Goal: Task Accomplishment & Management: Manage account settings

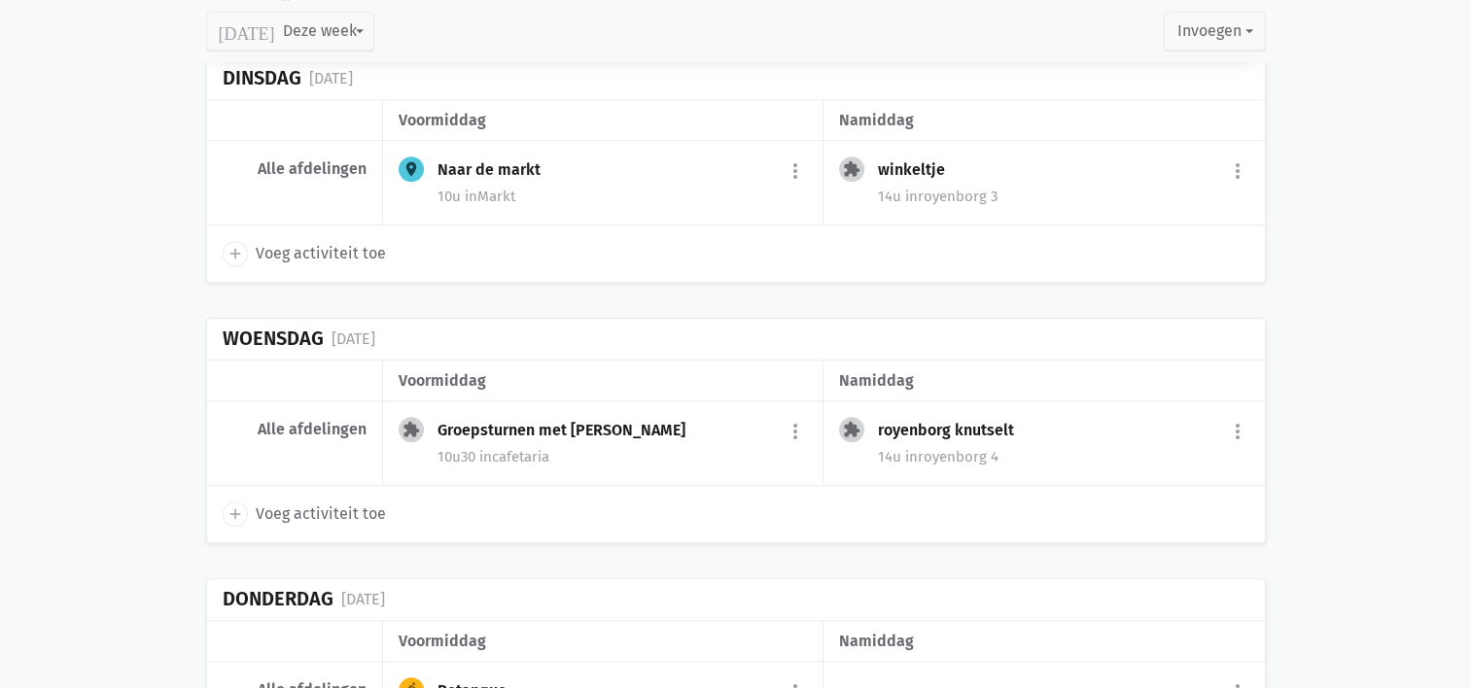
scroll to position [1614, 0]
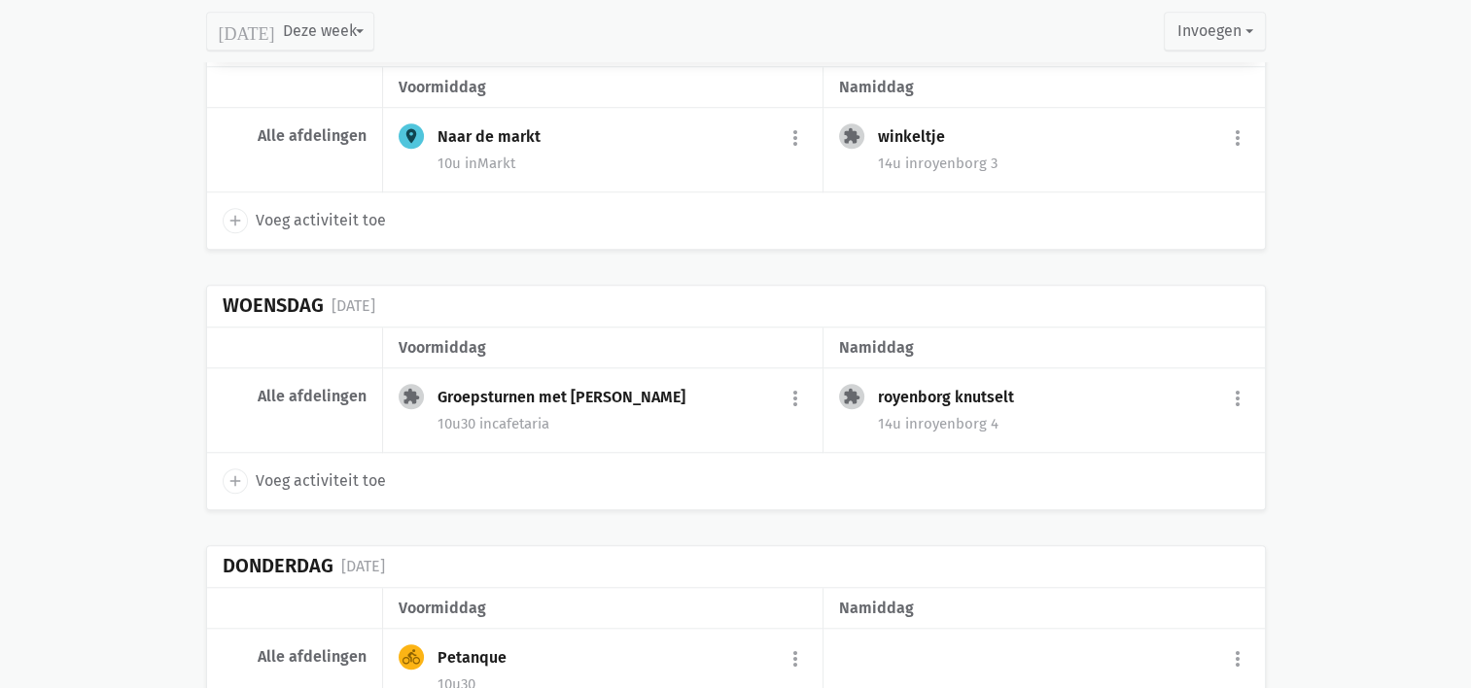
click at [1013, 411] on div "14u in royenborg 4" at bounding box center [1063, 423] width 370 height 25
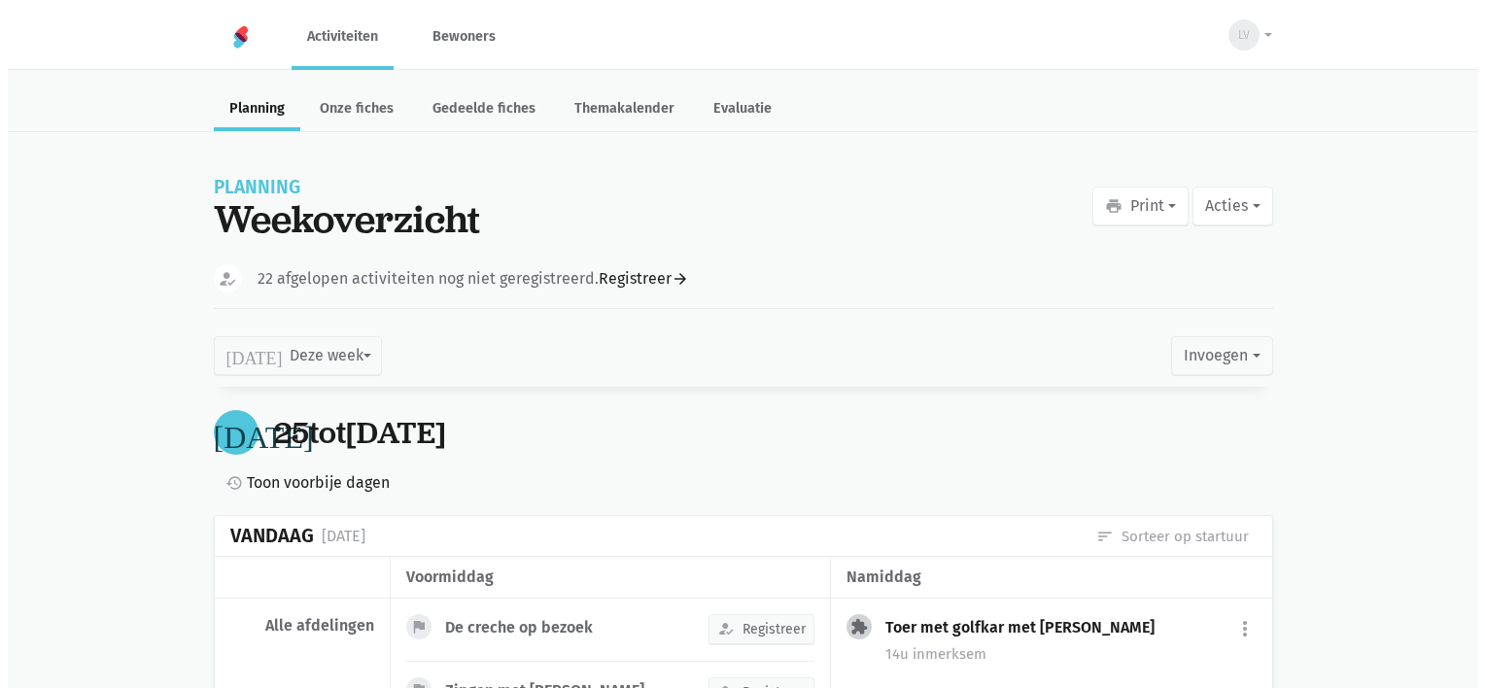
scroll to position [1571, 0]
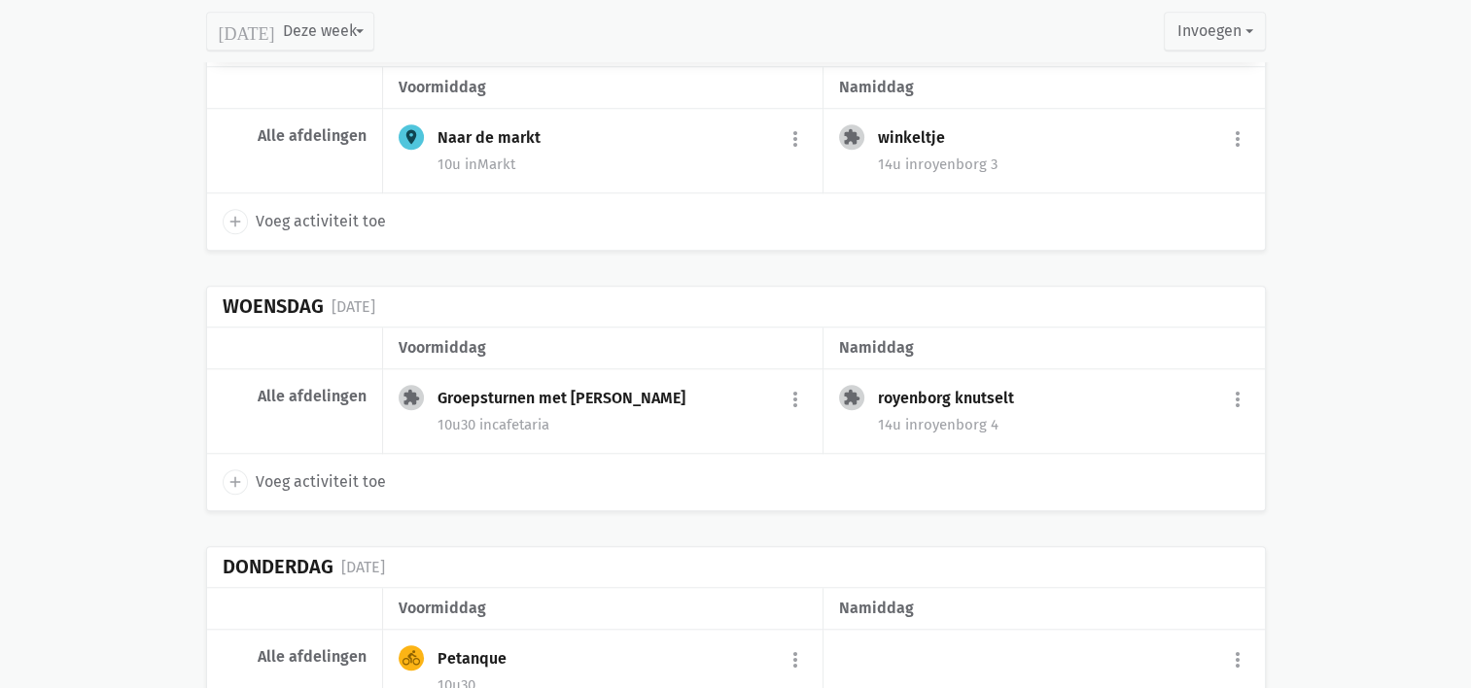
click at [1248, 393] on div "extension royenborg knutselt more_vert edit Bewerk group Beheer deelnemers prin…" at bounding box center [1043, 411] width 440 height 85
click at [1238, 387] on button "more_vert" at bounding box center [1237, 399] width 23 height 37
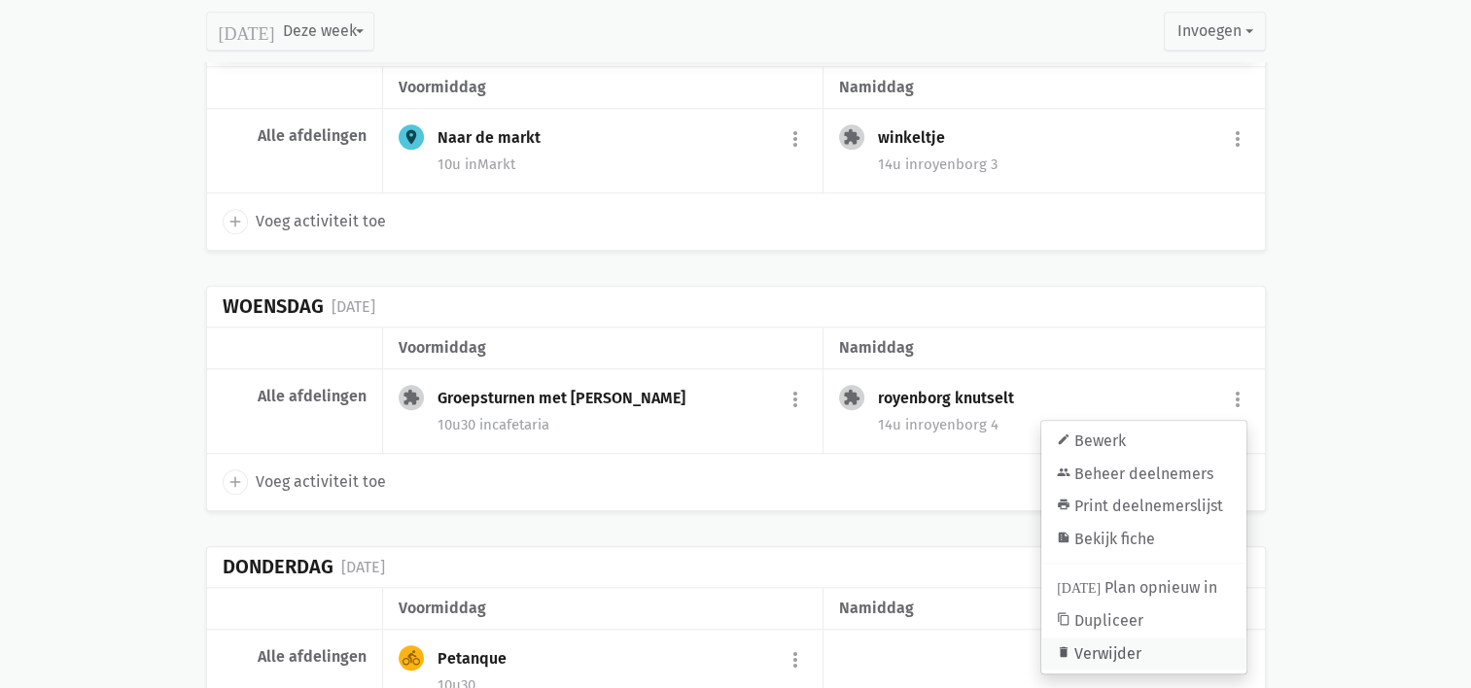
drag, startPoint x: 1128, startPoint y: 636, endPoint x: 805, endPoint y: 58, distance: 661.5
click at [1128, 638] on link "delete Verwijder" at bounding box center [1143, 654] width 205 height 33
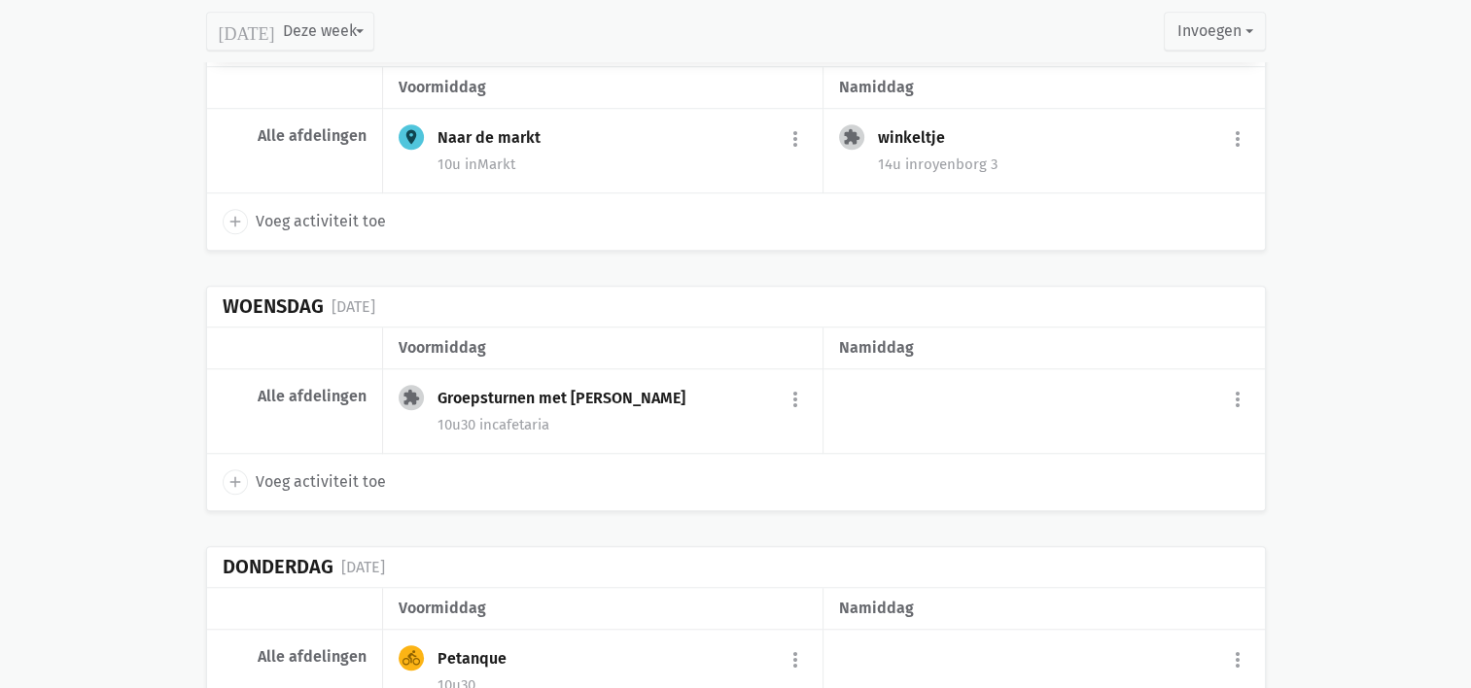
click at [227, 473] on icon "add" at bounding box center [234, 481] width 17 height 17
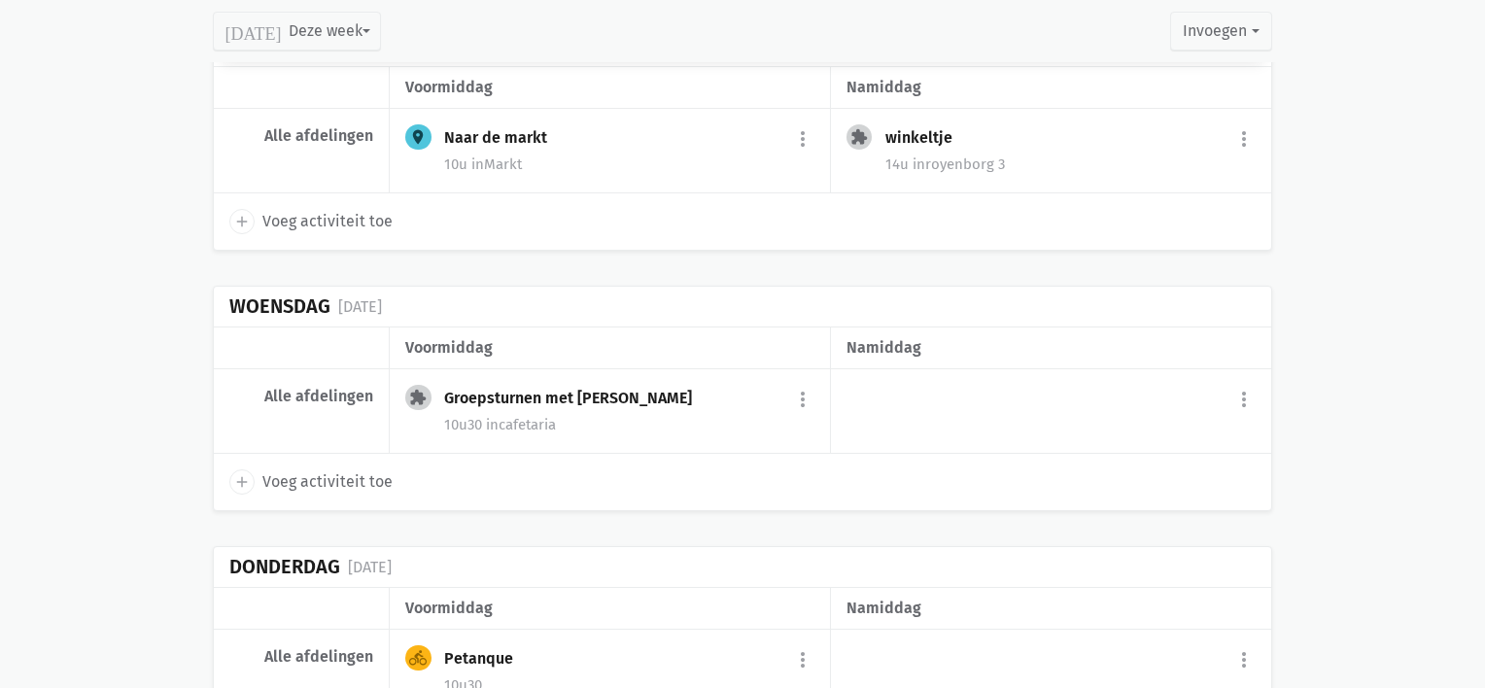
select select "14:00"
select select "15:00"
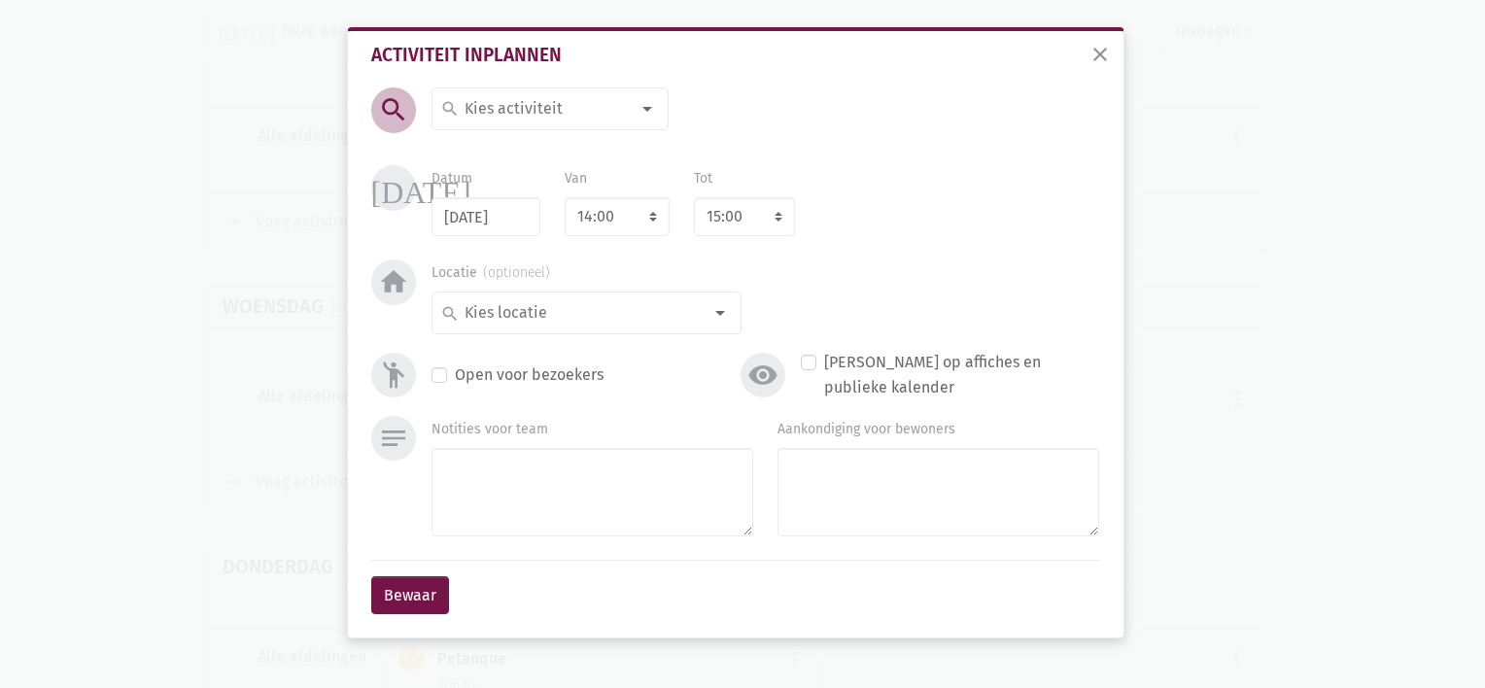
click at [513, 118] on input at bounding box center [546, 108] width 168 height 25
type input "Crea met [PERSON_NAME]"
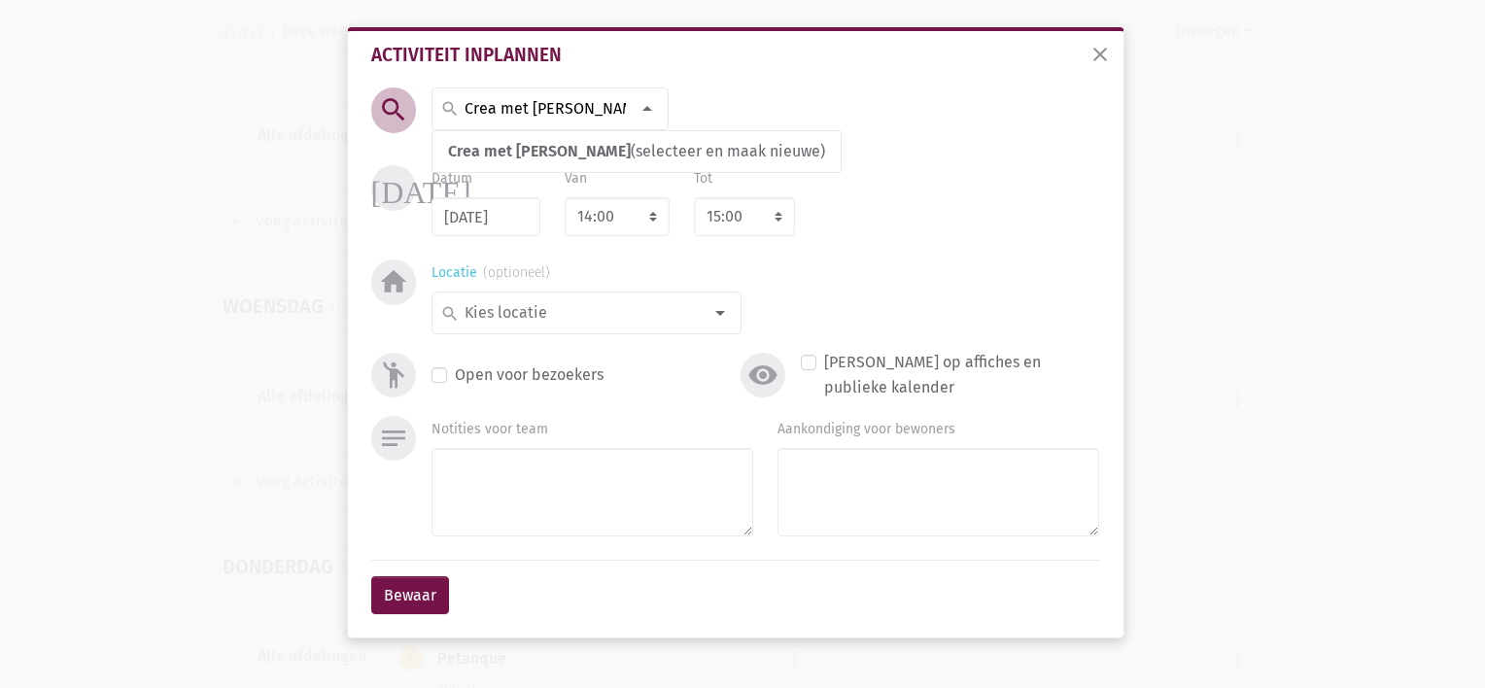
click at [569, 306] on input at bounding box center [582, 312] width 240 height 25
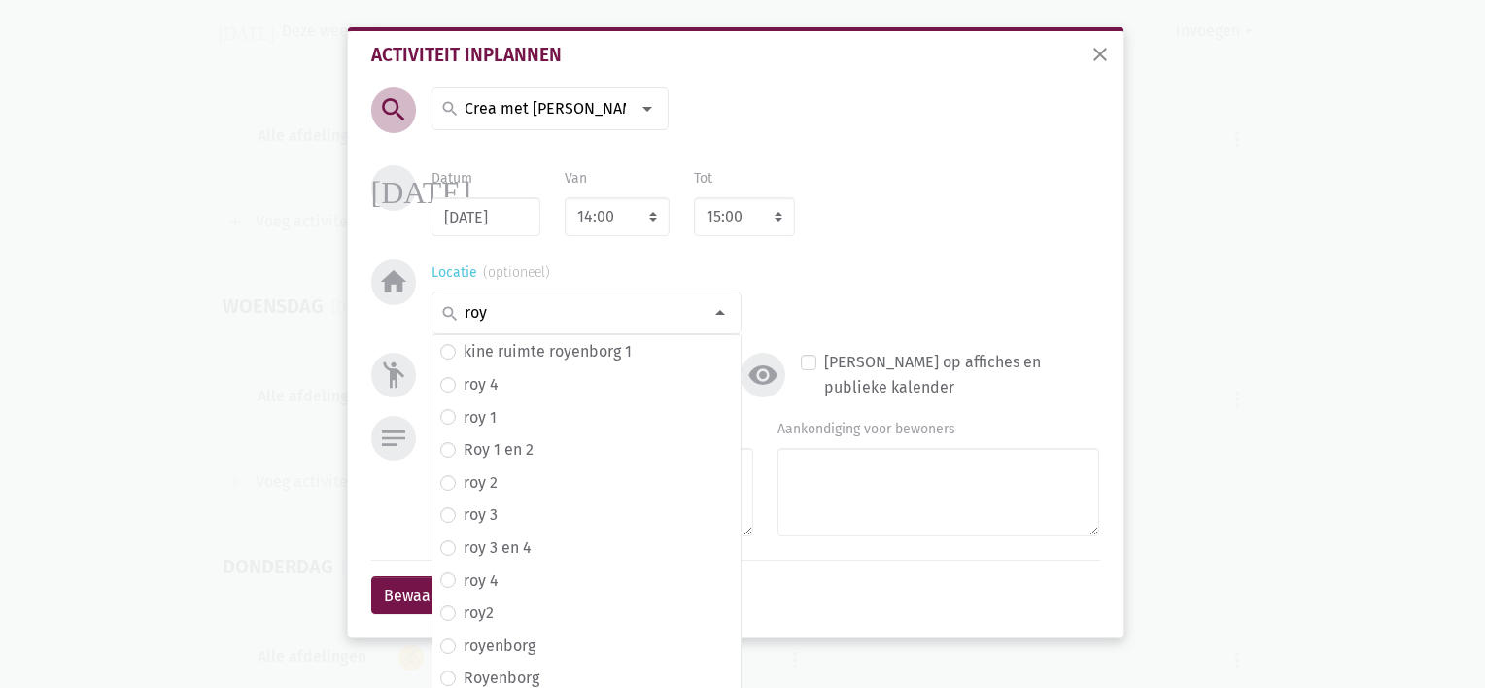
scroll to position [7, 0]
click at [557, 314] on input "roy" at bounding box center [582, 312] width 240 height 25
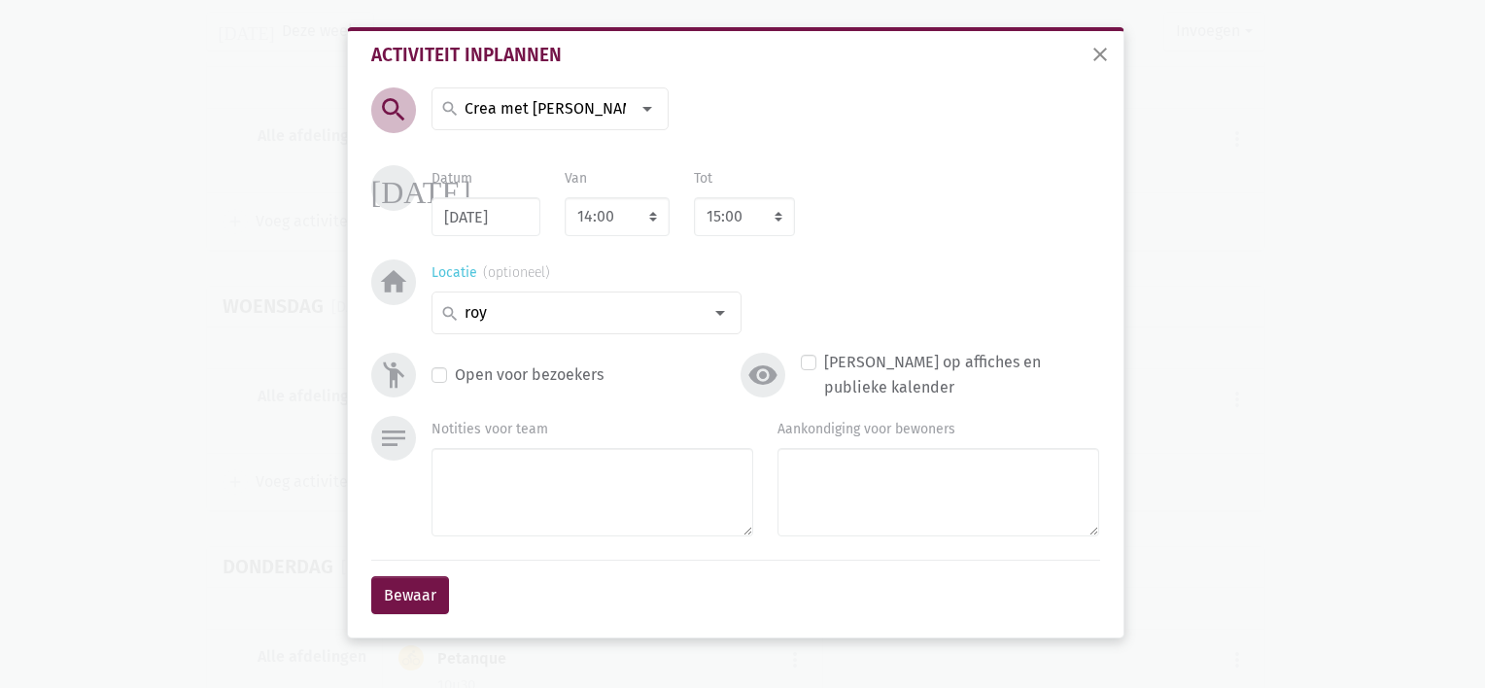
click at [557, 314] on input "roy" at bounding box center [582, 312] width 240 height 25
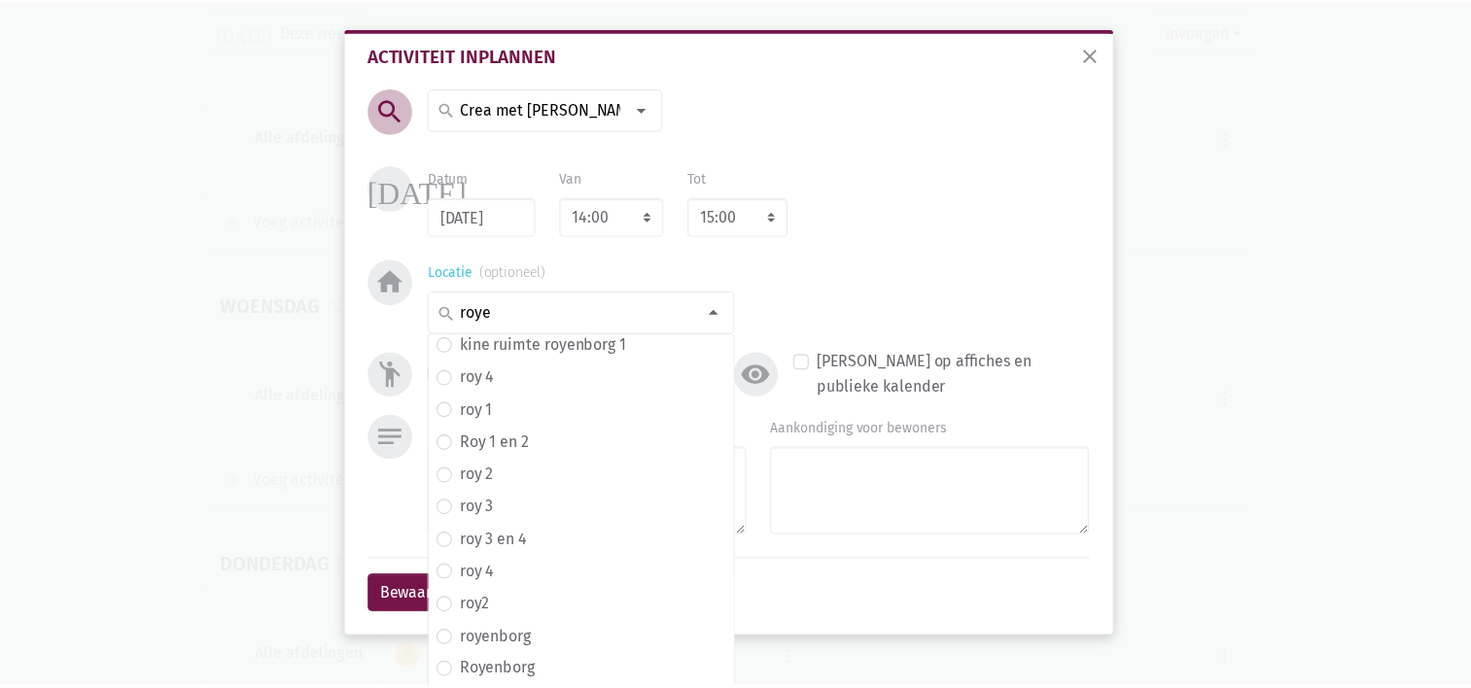
scroll to position [0, 0]
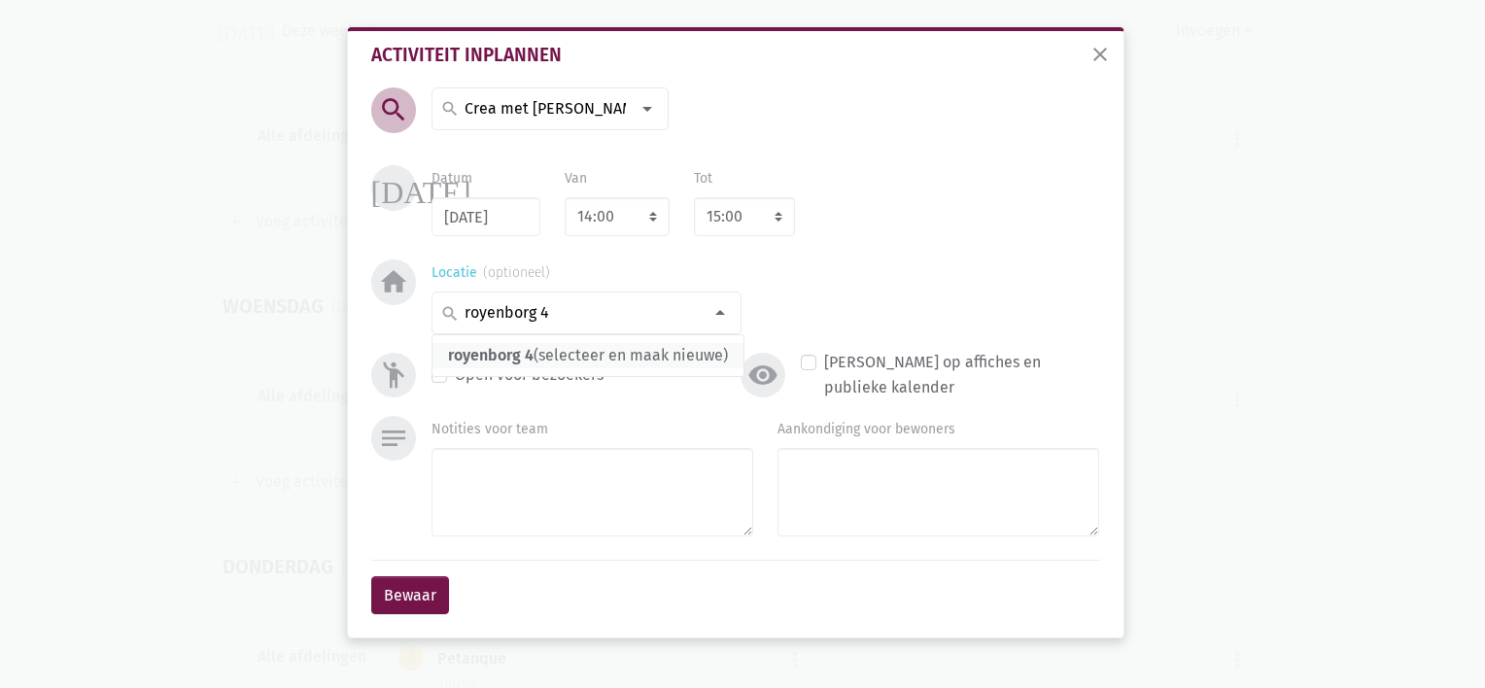
type input "royenborg 4"
click at [540, 364] on span "royenborg 4 (selecteer en maak nieuwe)" at bounding box center [588, 355] width 311 height 25
click at [417, 595] on button "Bewaar" at bounding box center [410, 595] width 78 height 39
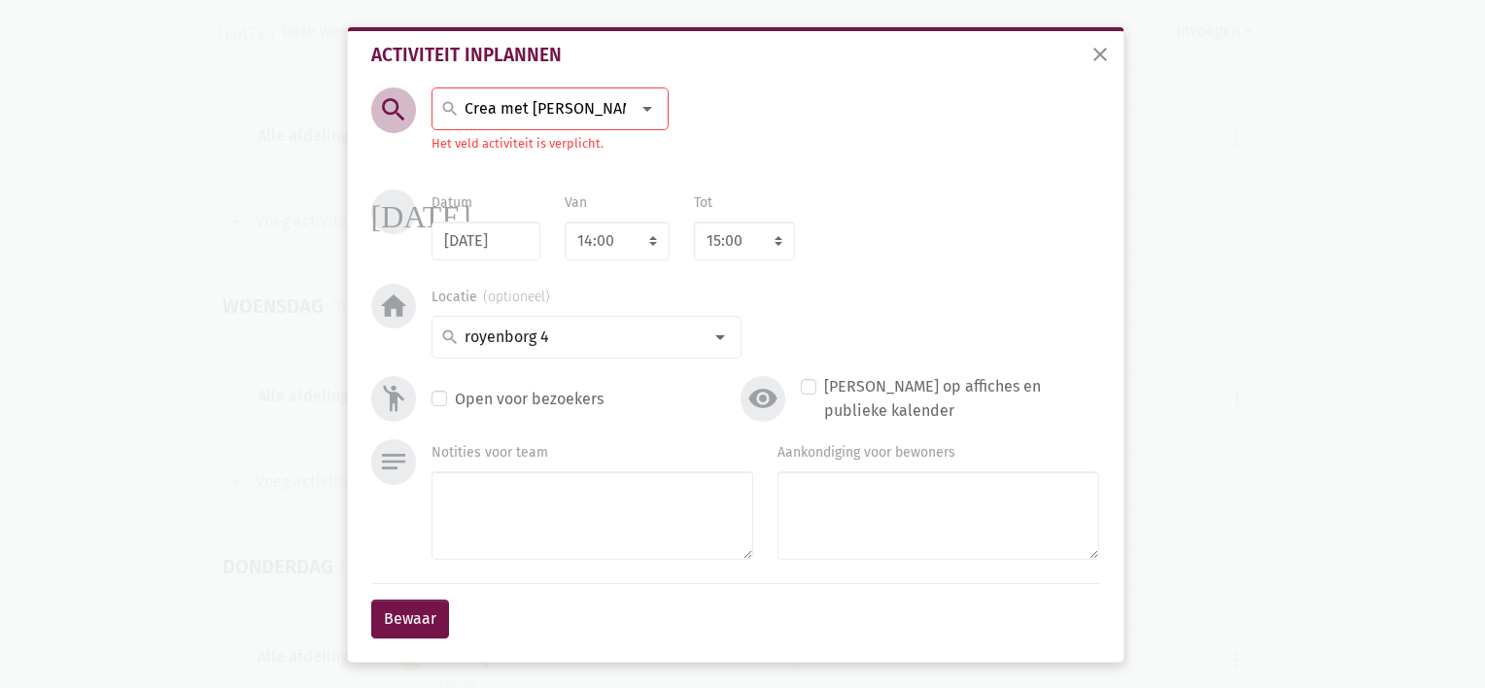
click at [575, 100] on input "Crea met [PERSON_NAME]" at bounding box center [546, 108] width 168 height 25
click at [533, 152] on span "Crea met [PERSON_NAME]" at bounding box center [539, 151] width 183 height 18
click at [404, 614] on button "Bewaar" at bounding box center [410, 619] width 78 height 39
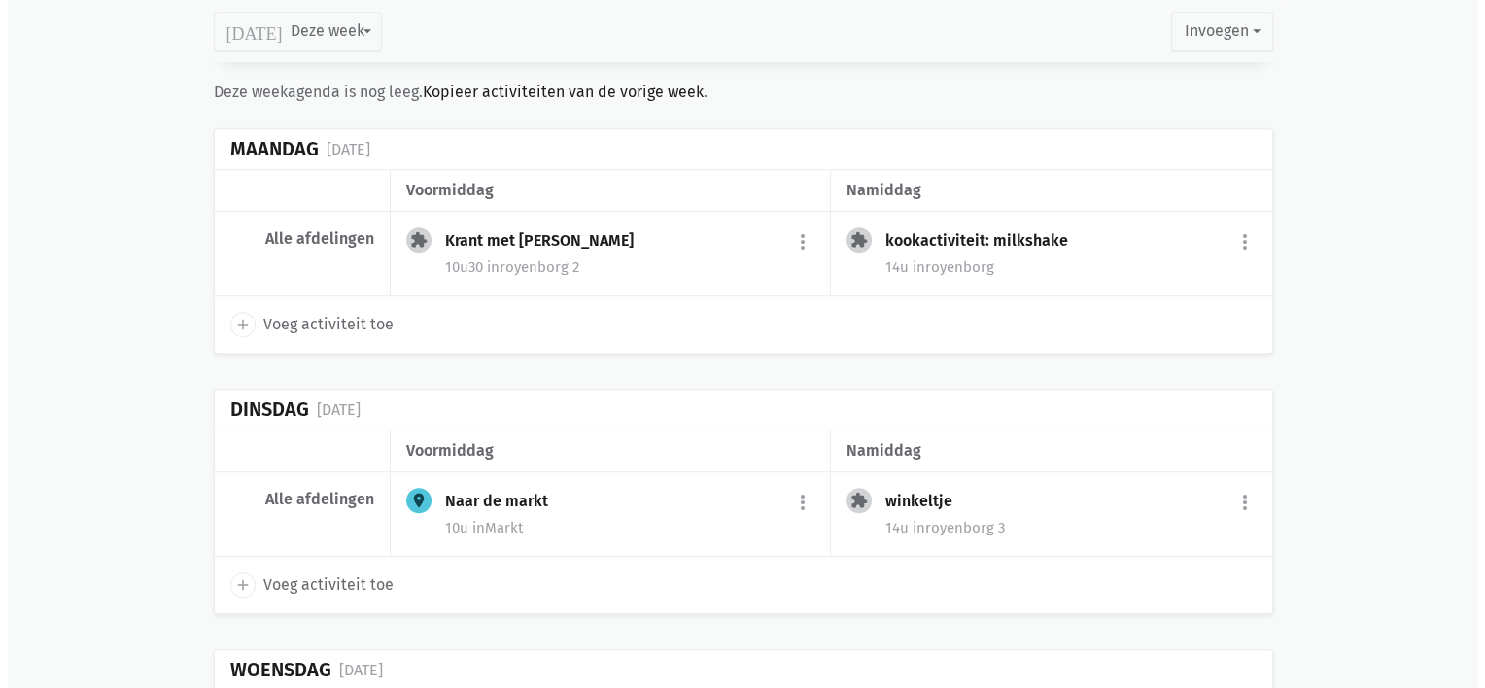
scroll to position [1203, 0]
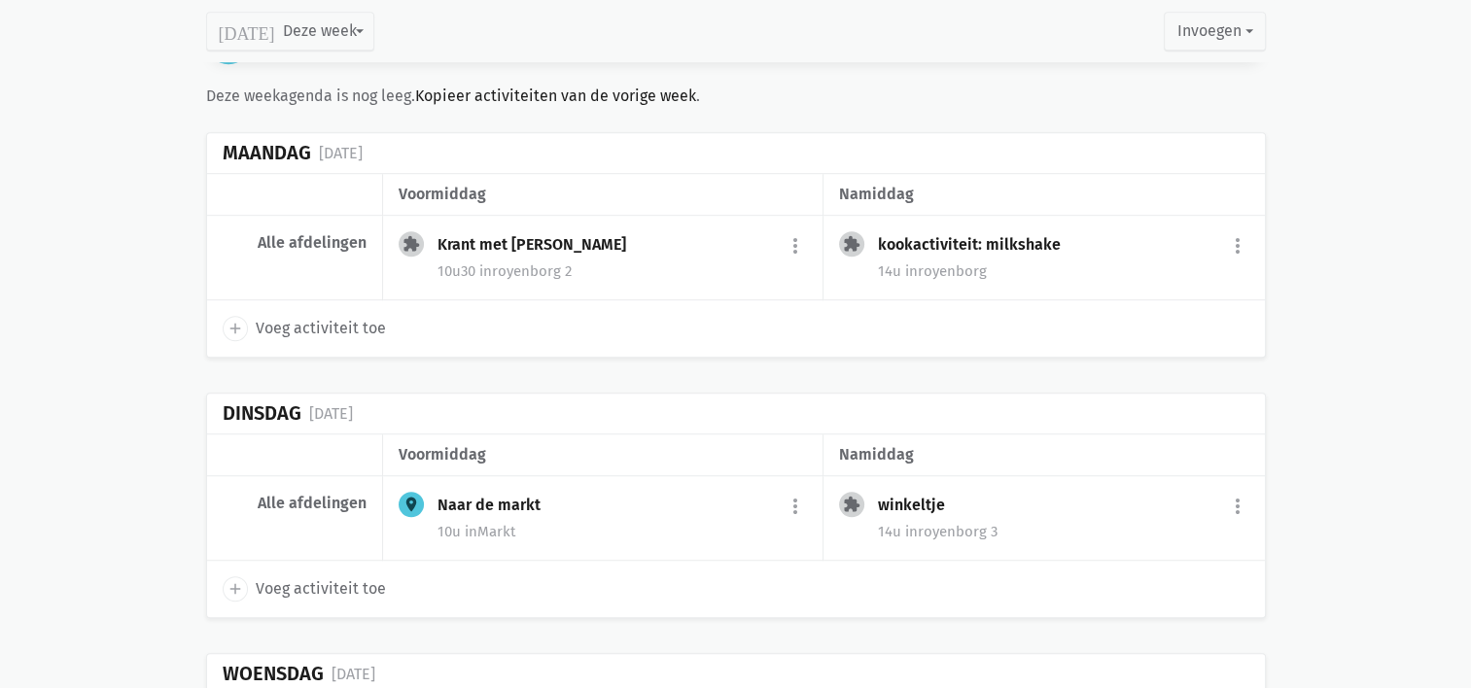
click at [1205, 247] on div "kookactiviteit: milkshake more_vert edit Bewerk group Beheer deelnemers print P…" at bounding box center [1063, 246] width 370 height 31
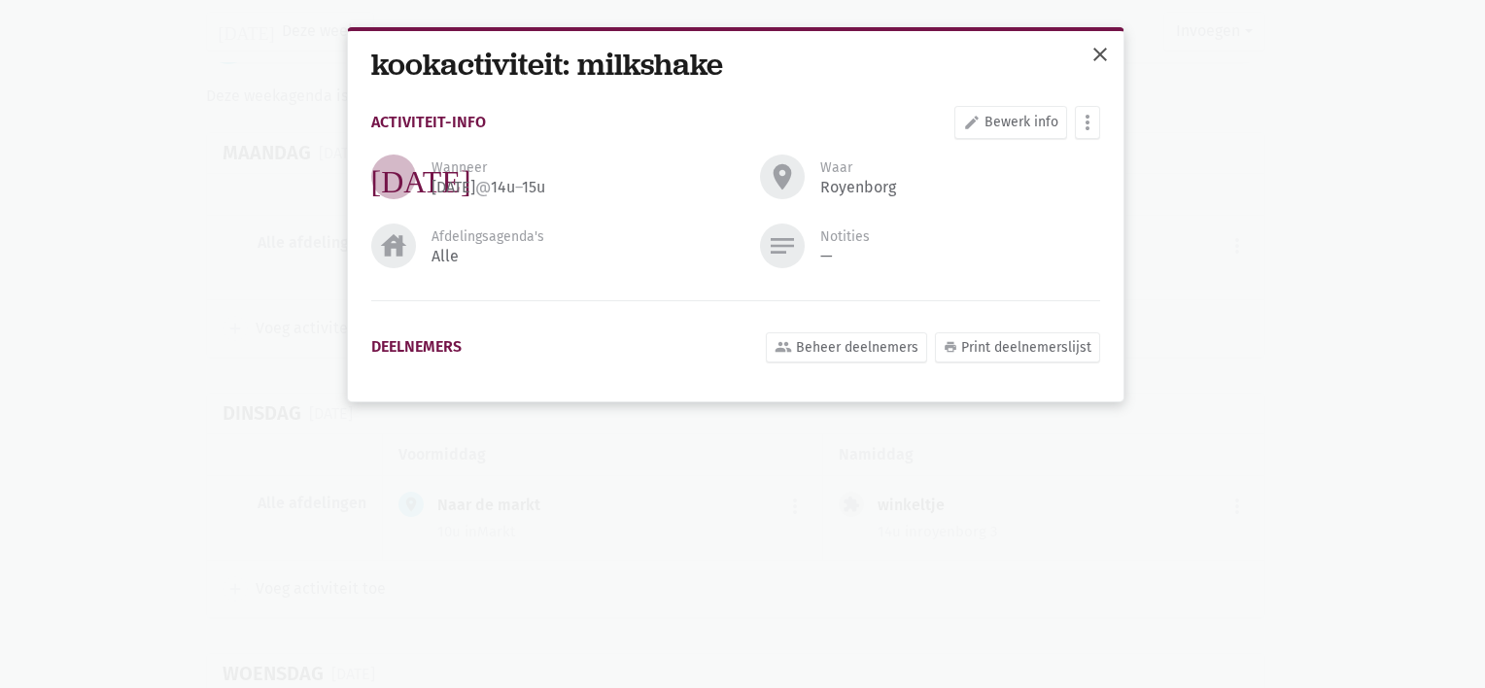
click at [1091, 66] on button "close" at bounding box center [1100, 56] width 39 height 43
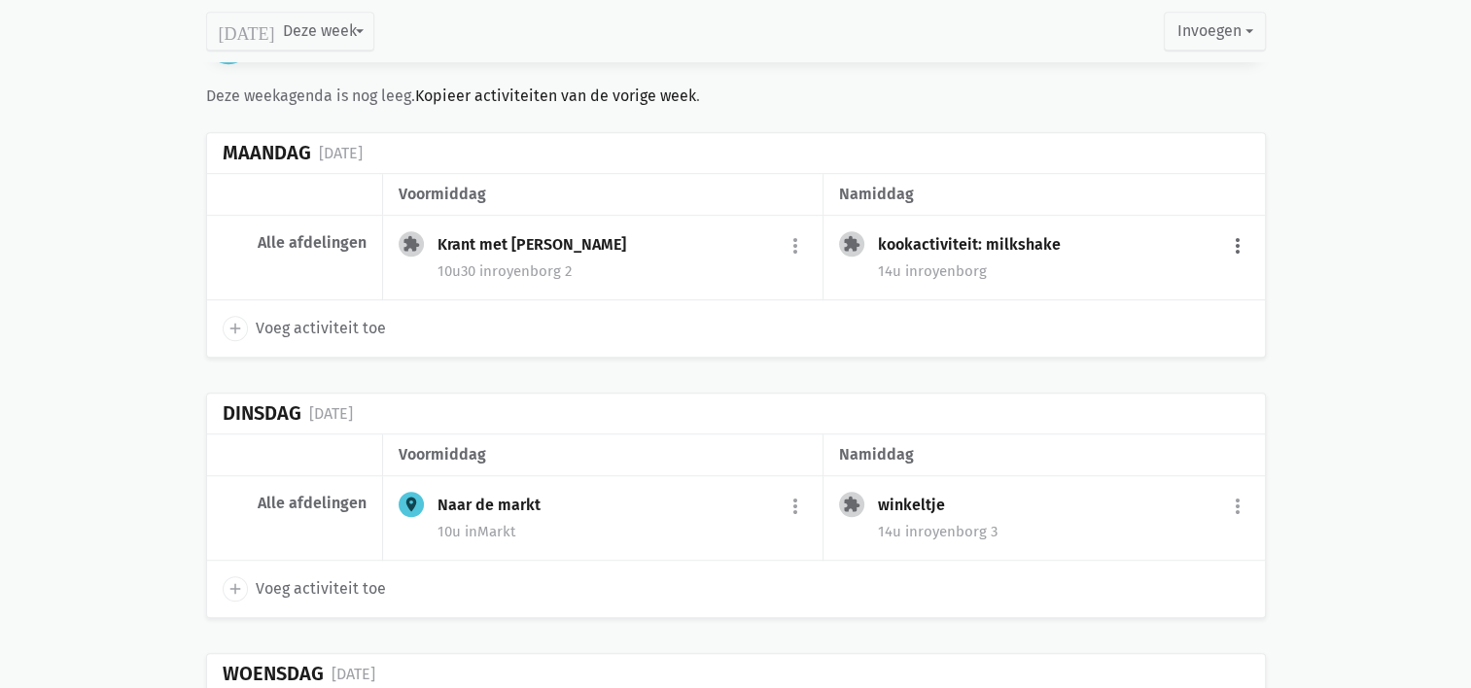
click at [1240, 240] on button "more_vert" at bounding box center [1237, 245] width 23 height 37
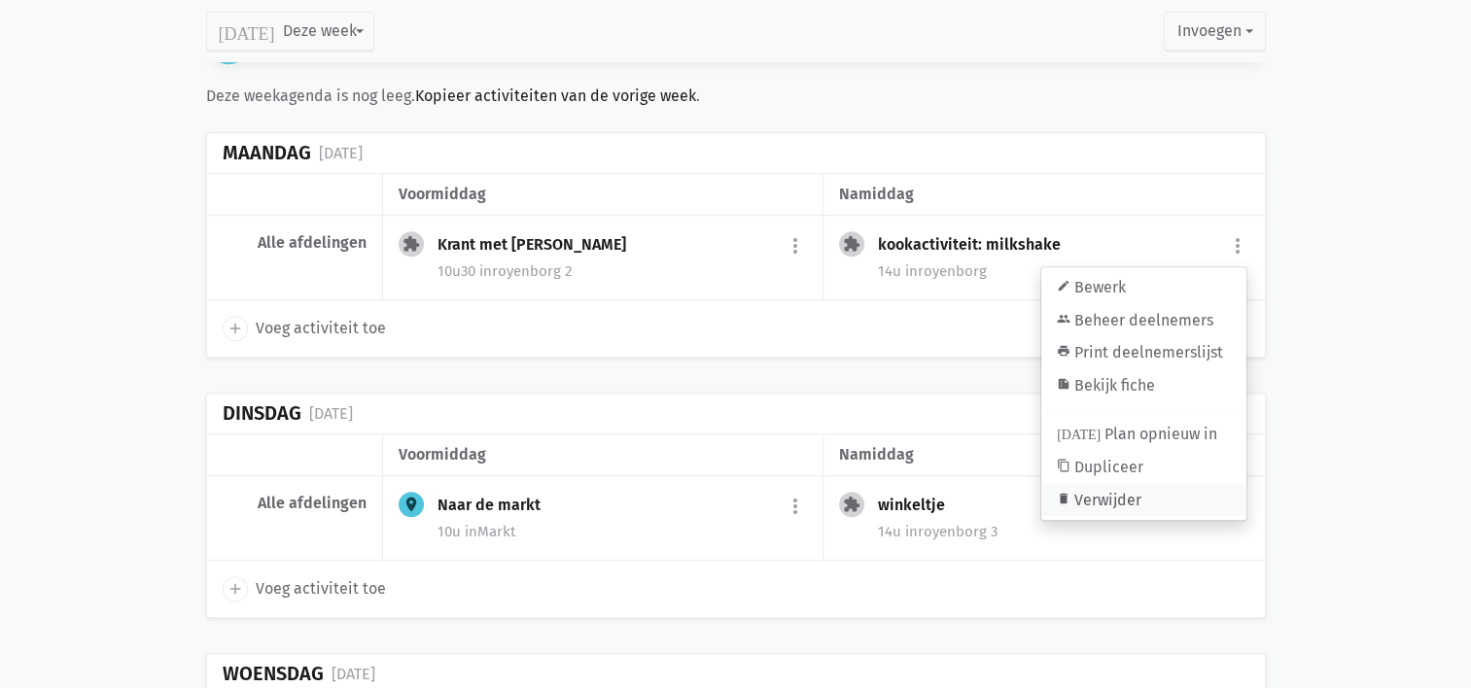
click at [1119, 495] on link "delete Verwijder" at bounding box center [1143, 500] width 205 height 33
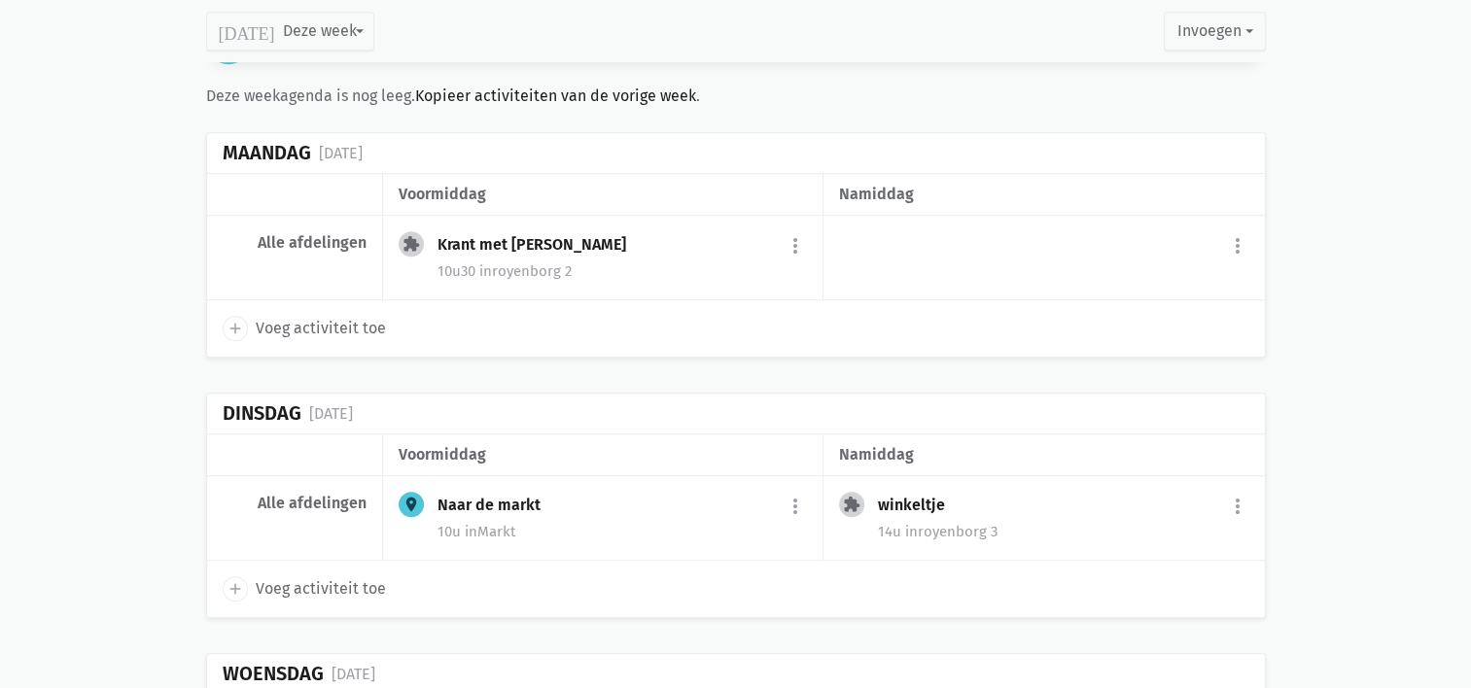
click at [239, 320] on icon "add" at bounding box center [234, 328] width 17 height 17
select select "14:00"
select select "15:00"
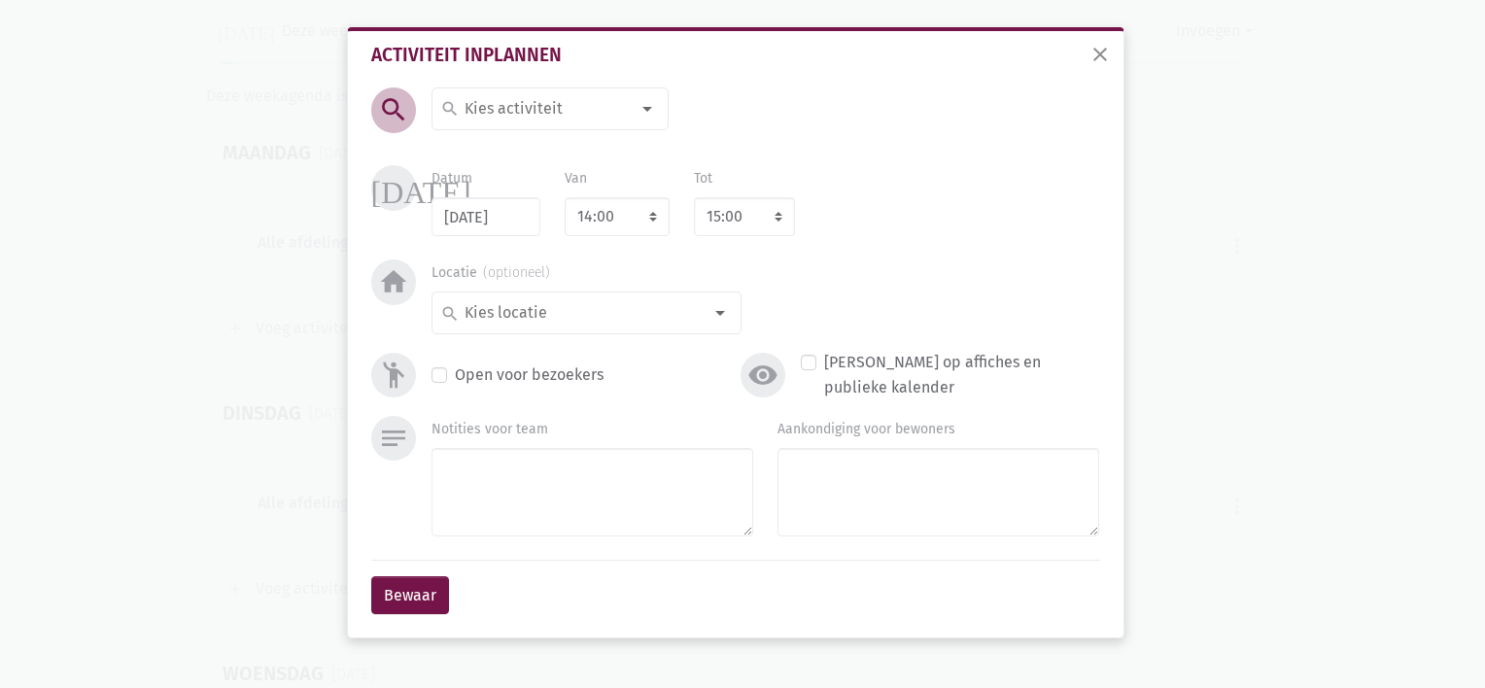
click at [487, 109] on input at bounding box center [546, 108] width 168 height 25
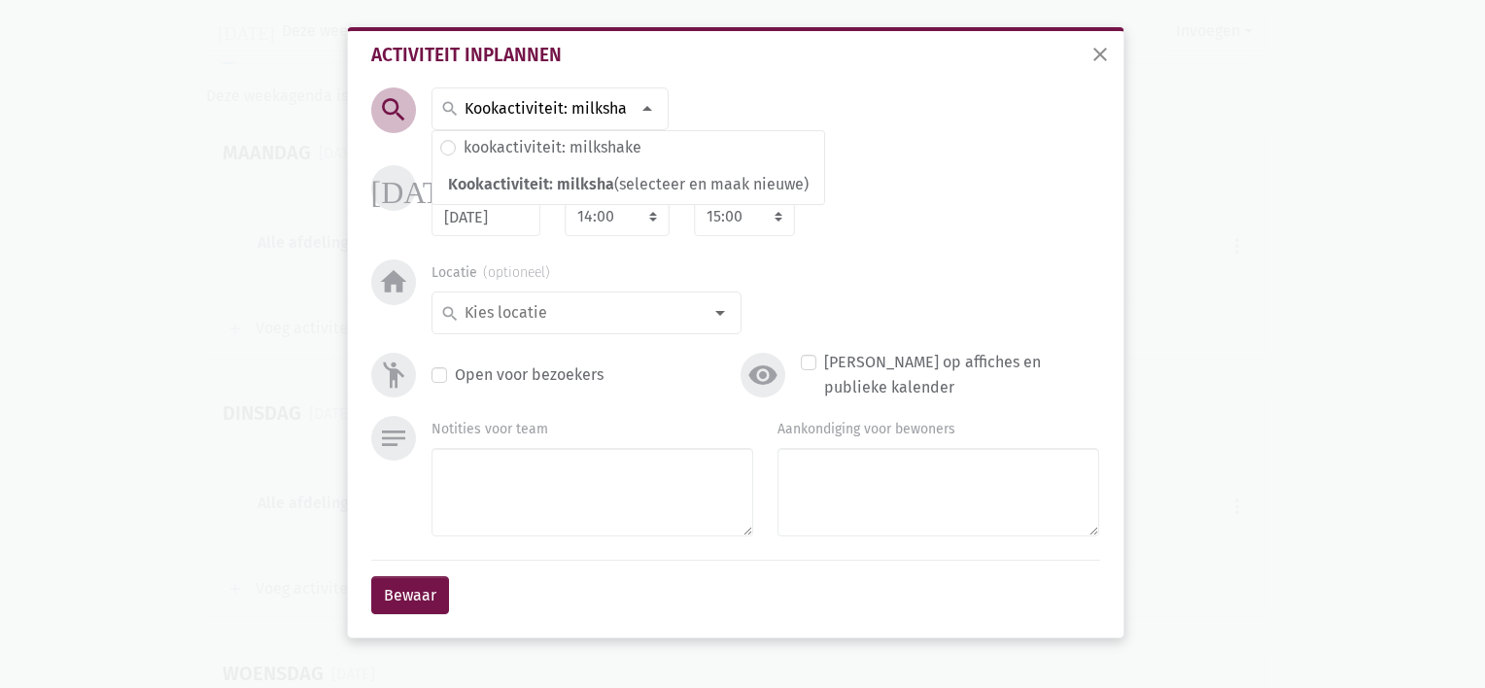
scroll to position [0, 13]
type input "Kookactiviteit: milkshake"
click at [600, 135] on label "kookactiviteit: milkshake" at bounding box center [553, 147] width 178 height 25
click at [475, 99] on input at bounding box center [546, 108] width 168 height 25
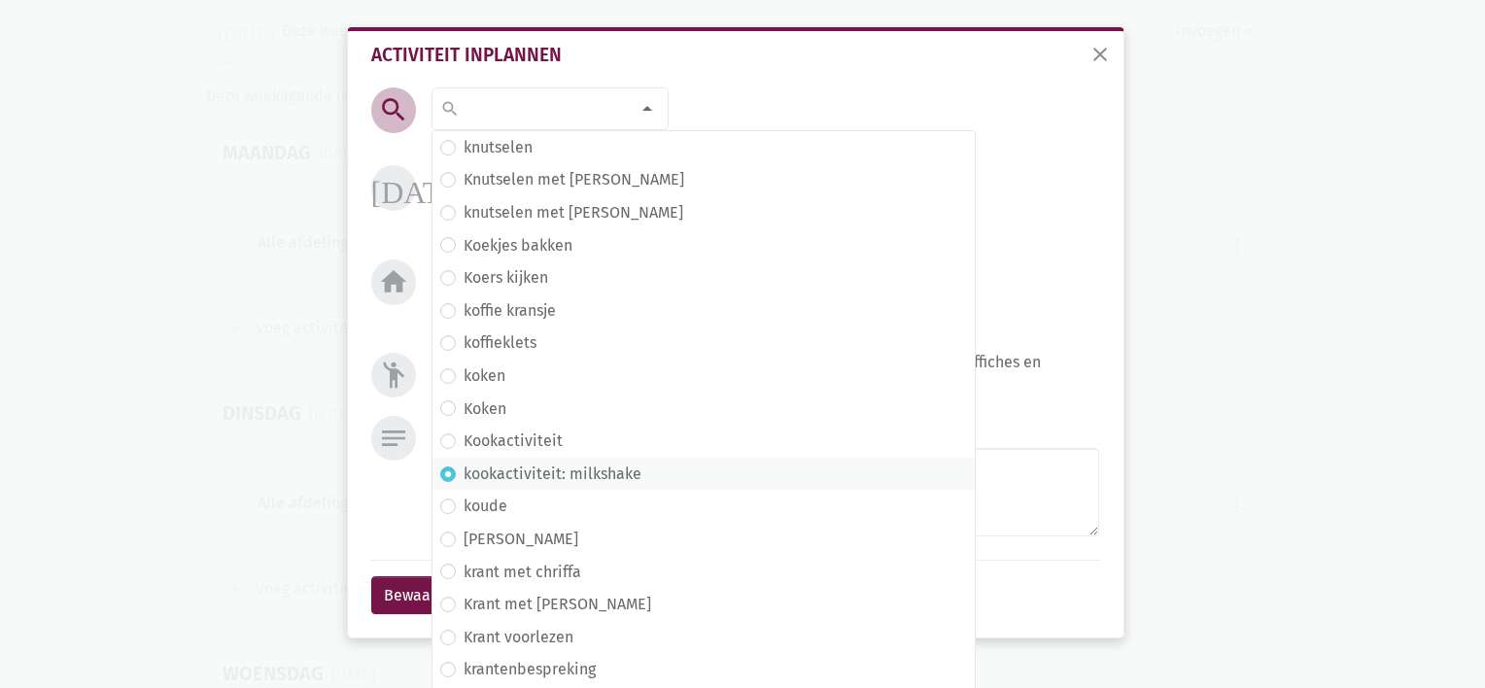
click at [516, 109] on input at bounding box center [546, 108] width 168 height 25
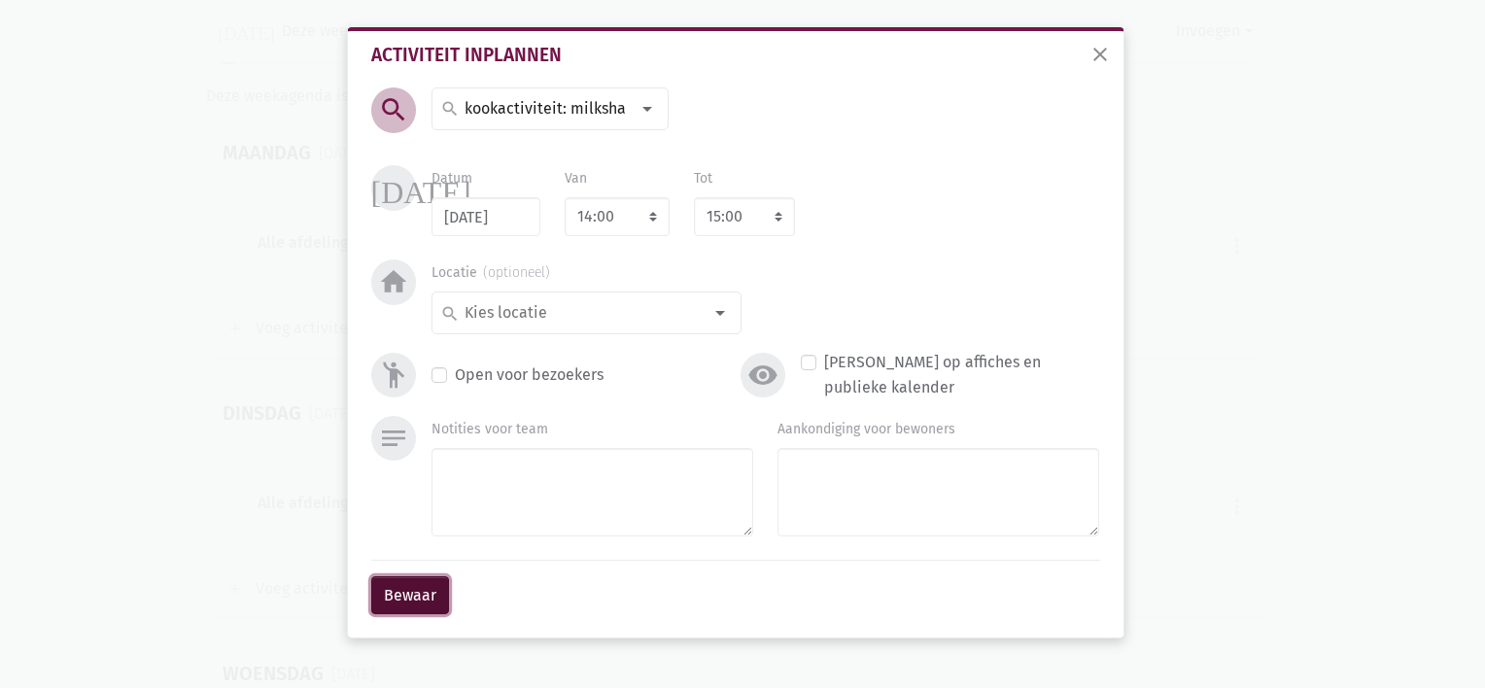
click at [401, 585] on button "Bewaar" at bounding box center [410, 595] width 78 height 39
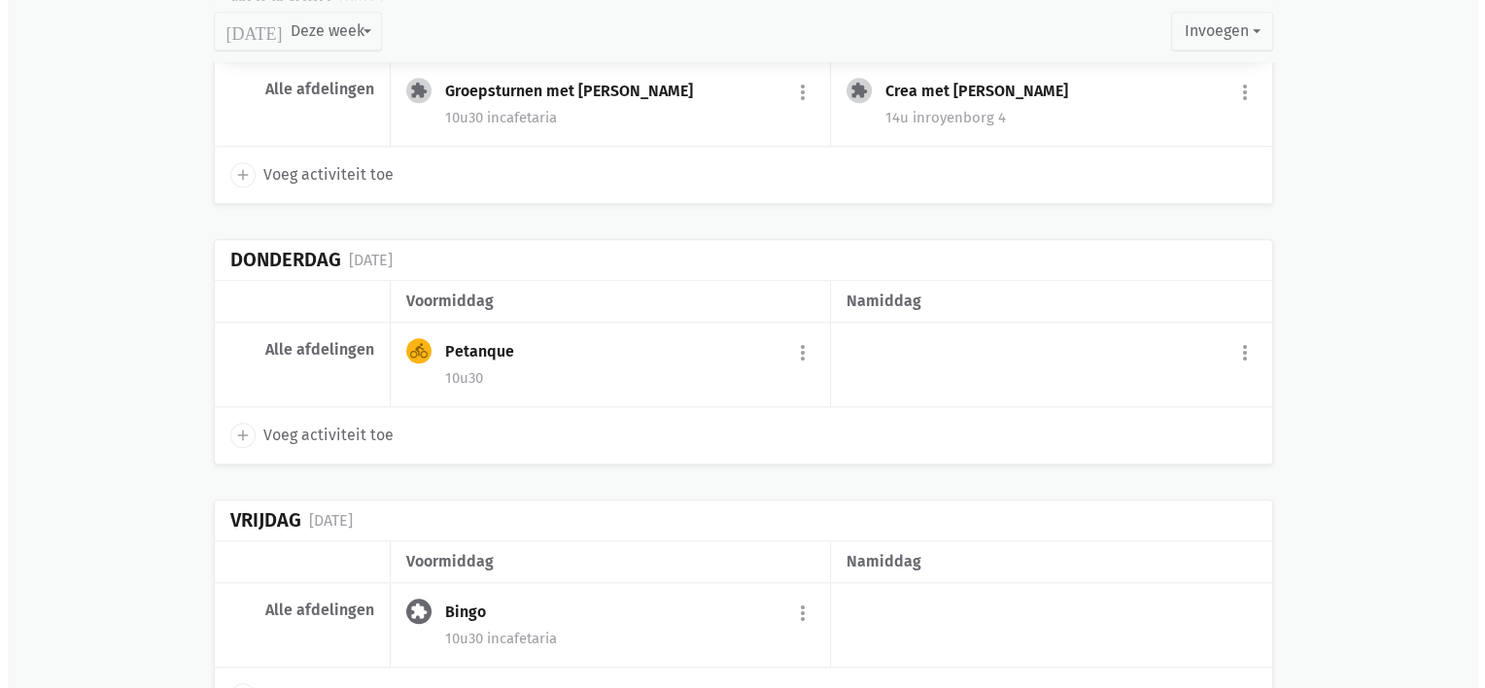
scroll to position [1882, 0]
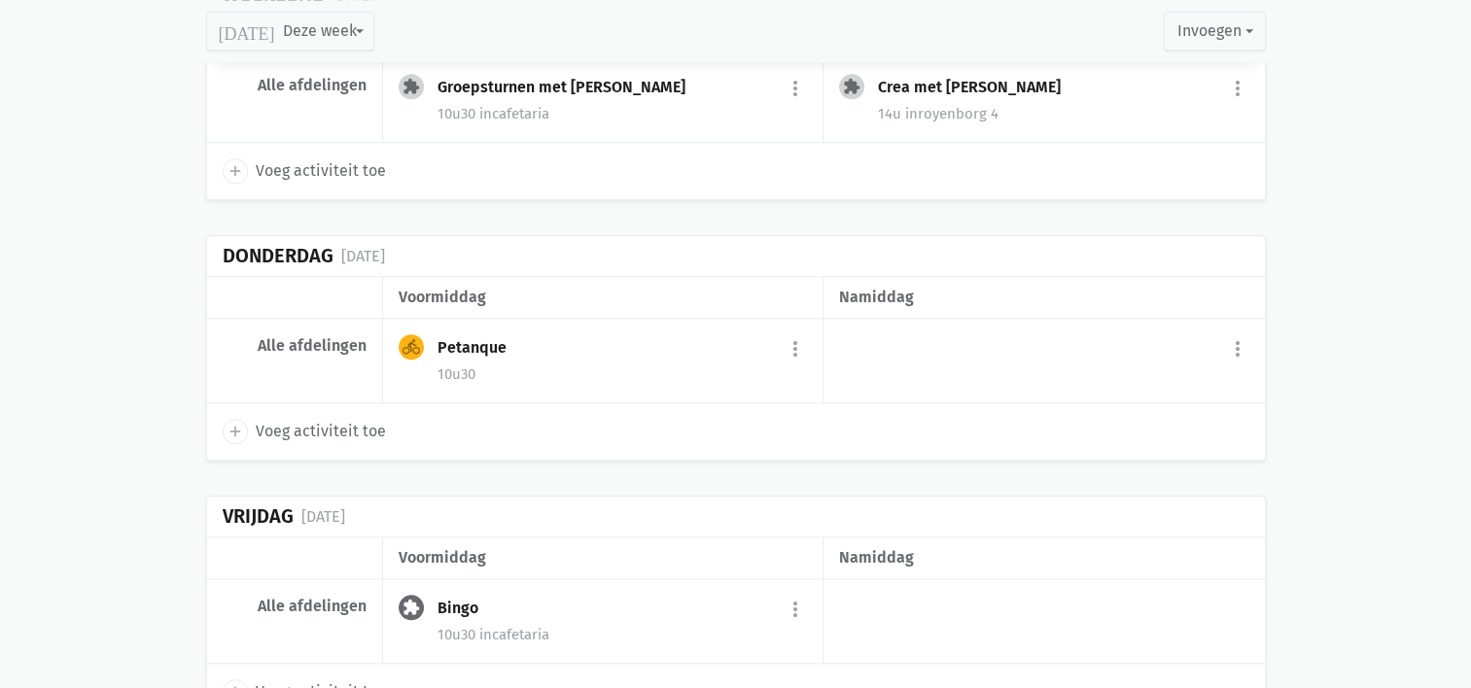
click at [236, 423] on icon "add" at bounding box center [234, 431] width 17 height 17
select select "14:00"
select select "15:00"
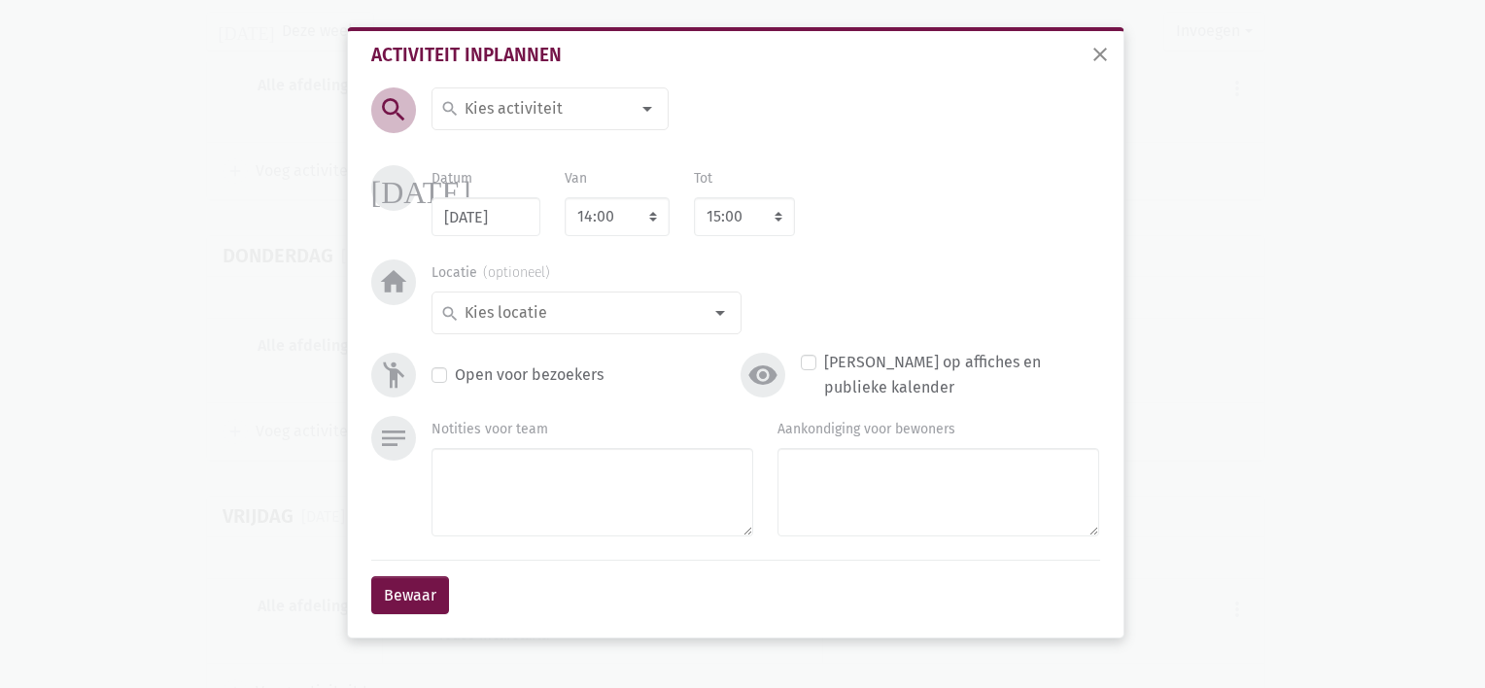
click at [519, 106] on input at bounding box center [546, 108] width 168 height 25
type input "="
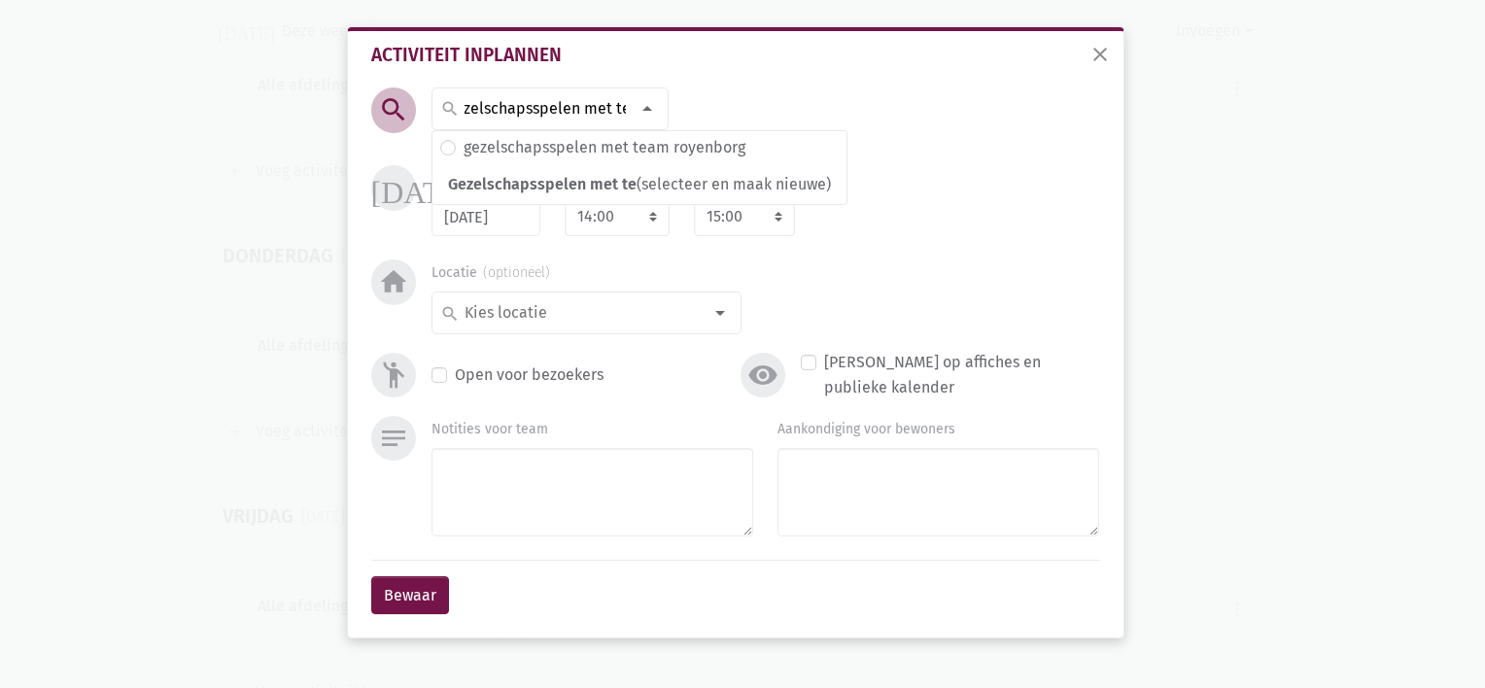
scroll to position [0, 42]
type input "Gezelschapsspelen met team"
click at [570, 140] on label "gezelschapsspelen met team royenborg" at bounding box center [605, 147] width 282 height 25
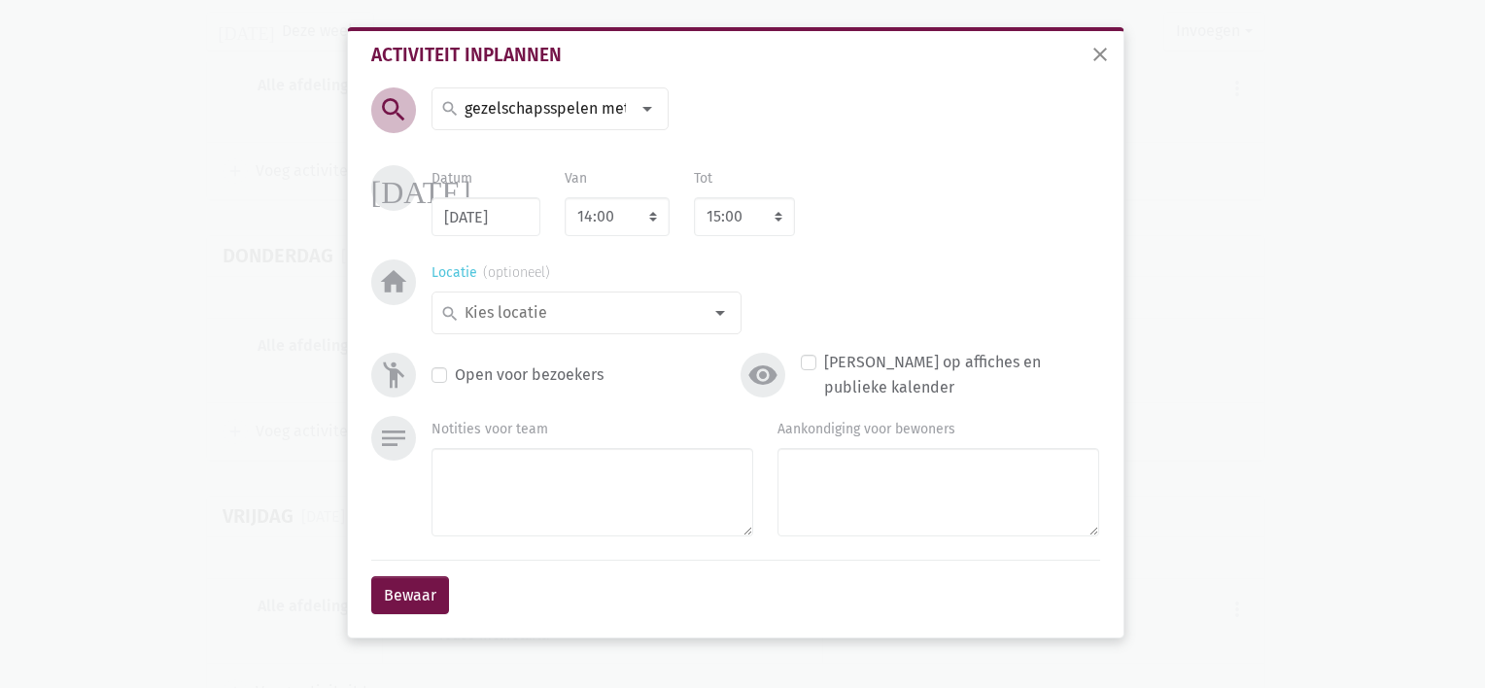
click at [703, 320] on div at bounding box center [720, 313] width 39 height 39
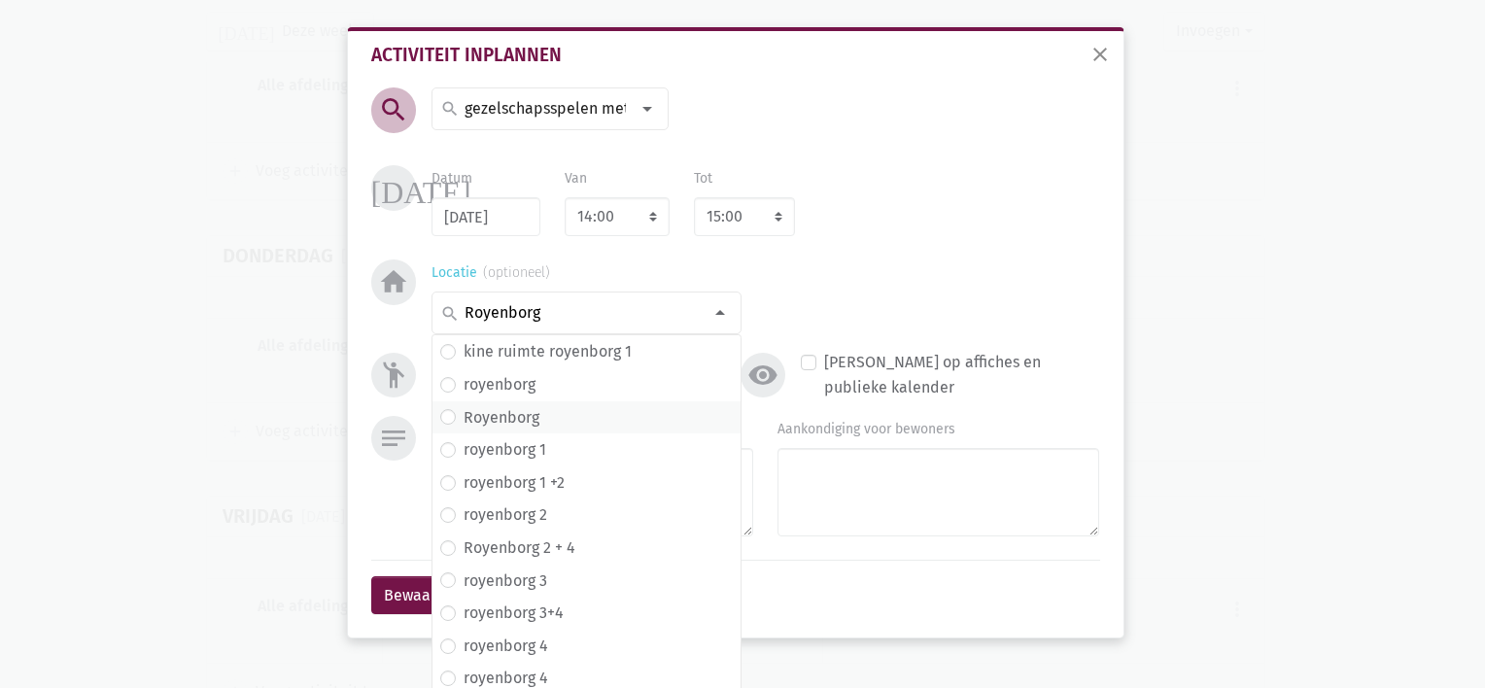
type input "Royenborg"
click at [557, 416] on span "Royenborg" at bounding box center [586, 417] width 293 height 25
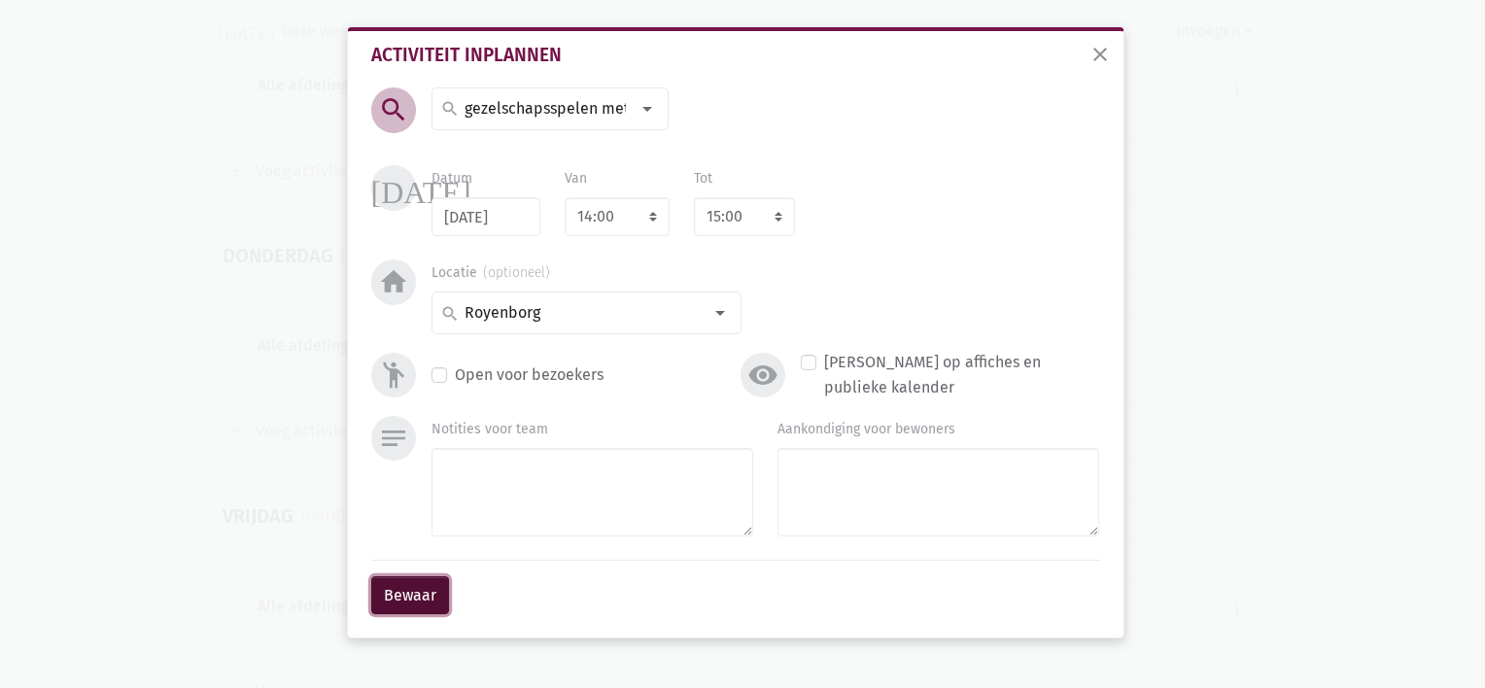
click at [428, 595] on button "Bewaar" at bounding box center [410, 595] width 78 height 39
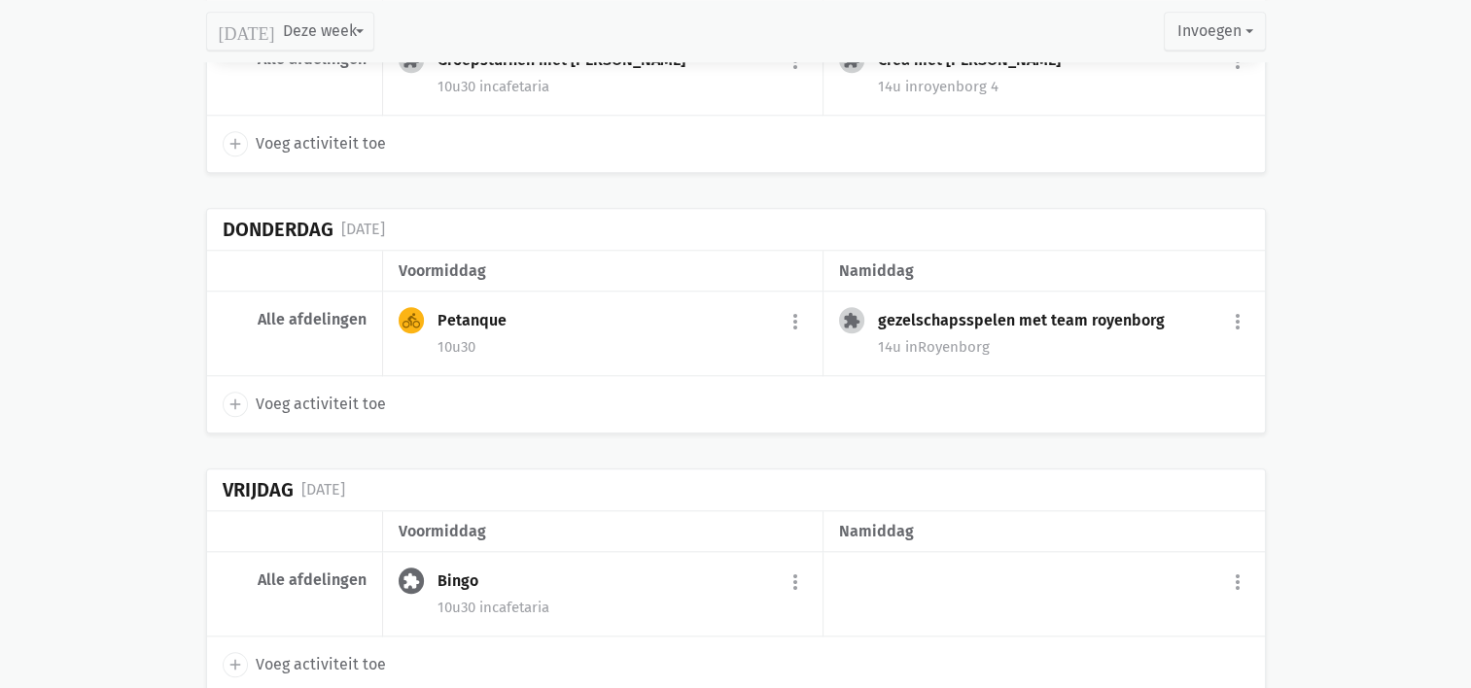
scroll to position [1868, 0]
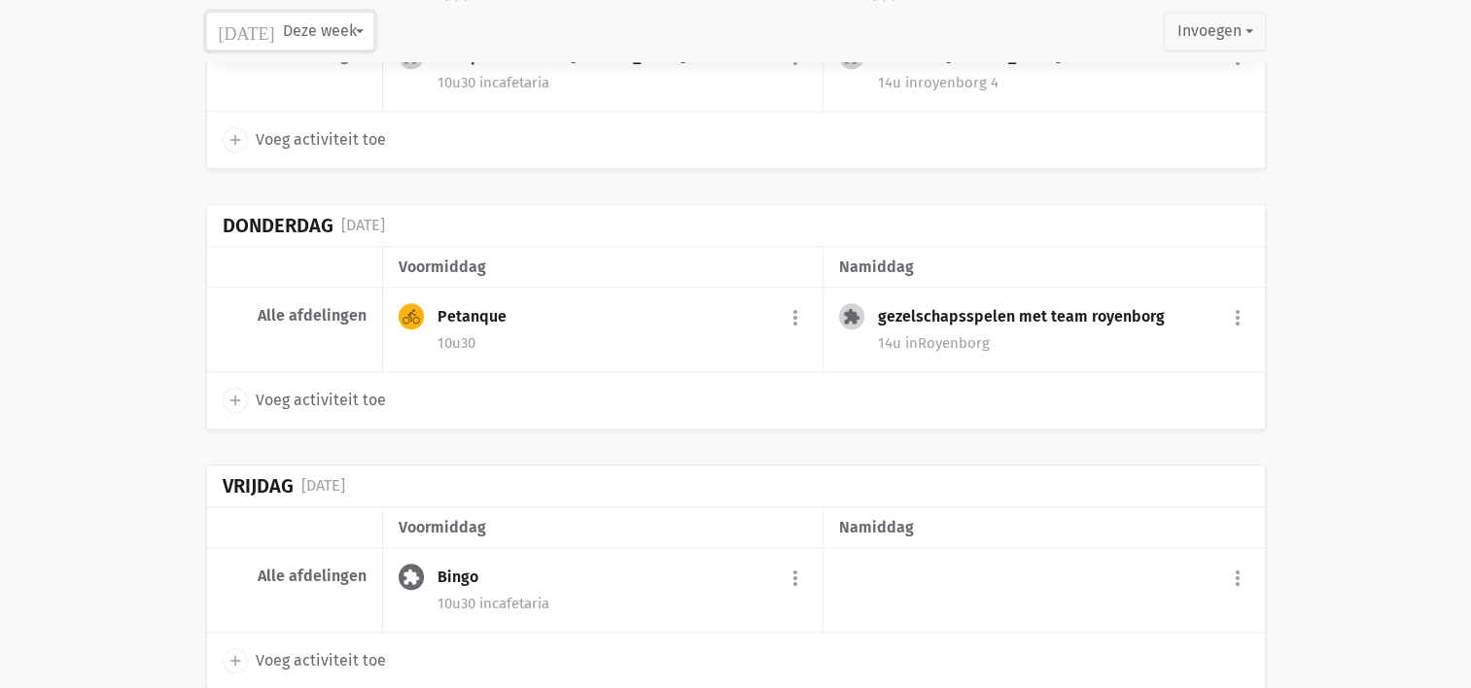
click at [359, 32] on button "[DATE] Deze week" at bounding box center [290, 31] width 168 height 39
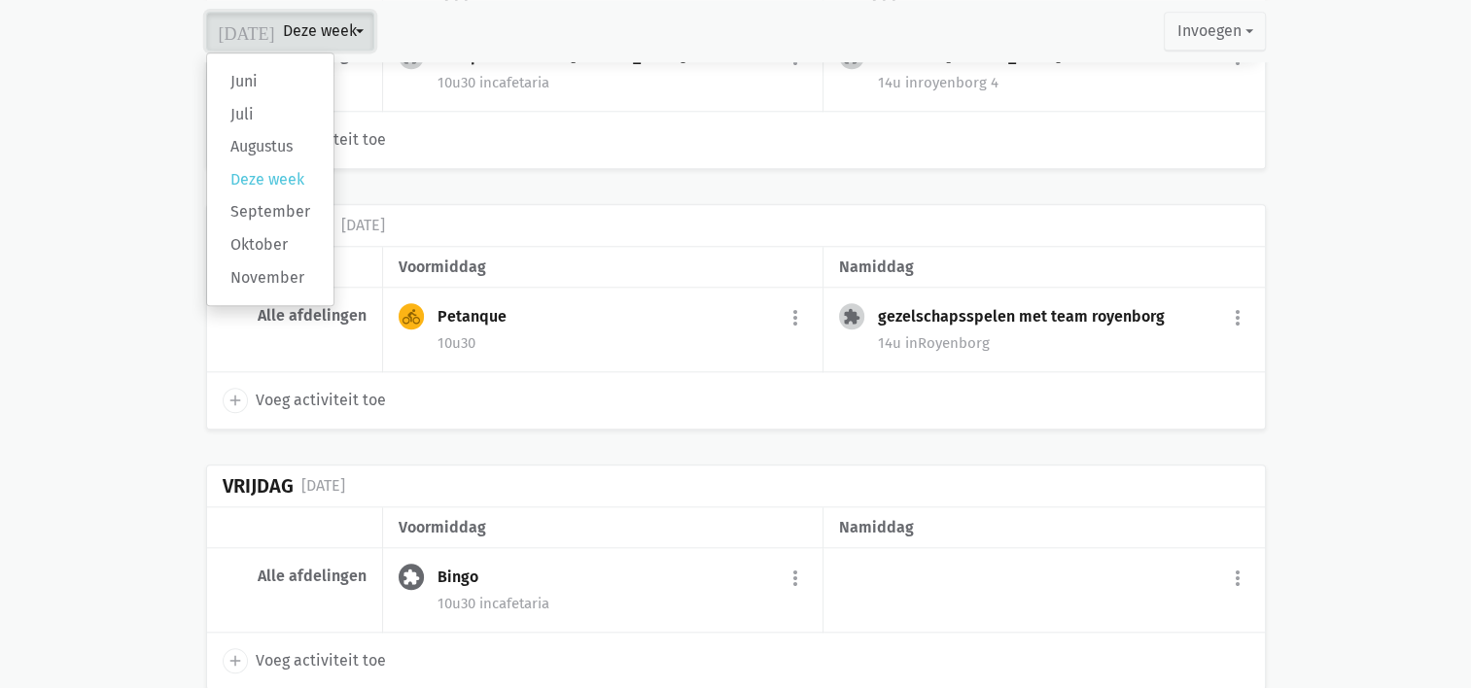
click at [359, 32] on button "[DATE] Deze week" at bounding box center [290, 31] width 168 height 39
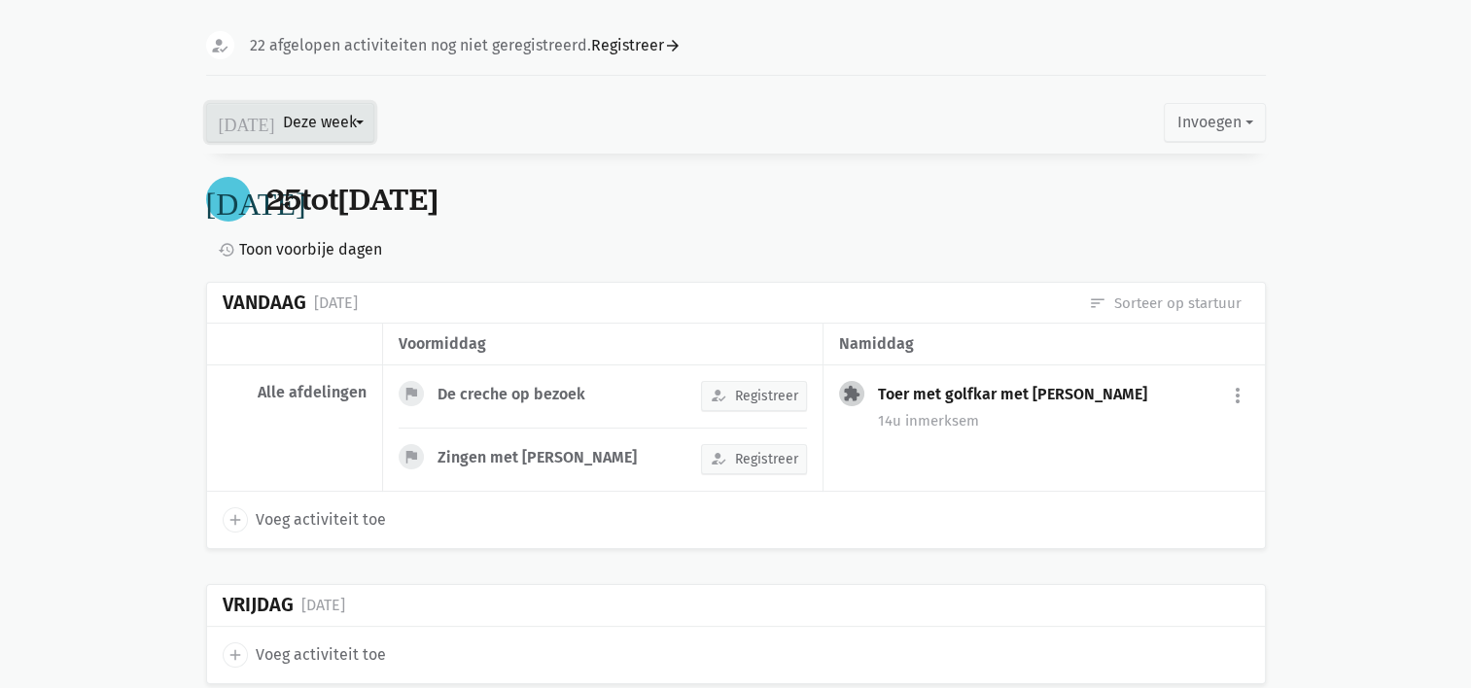
scroll to position [0, 0]
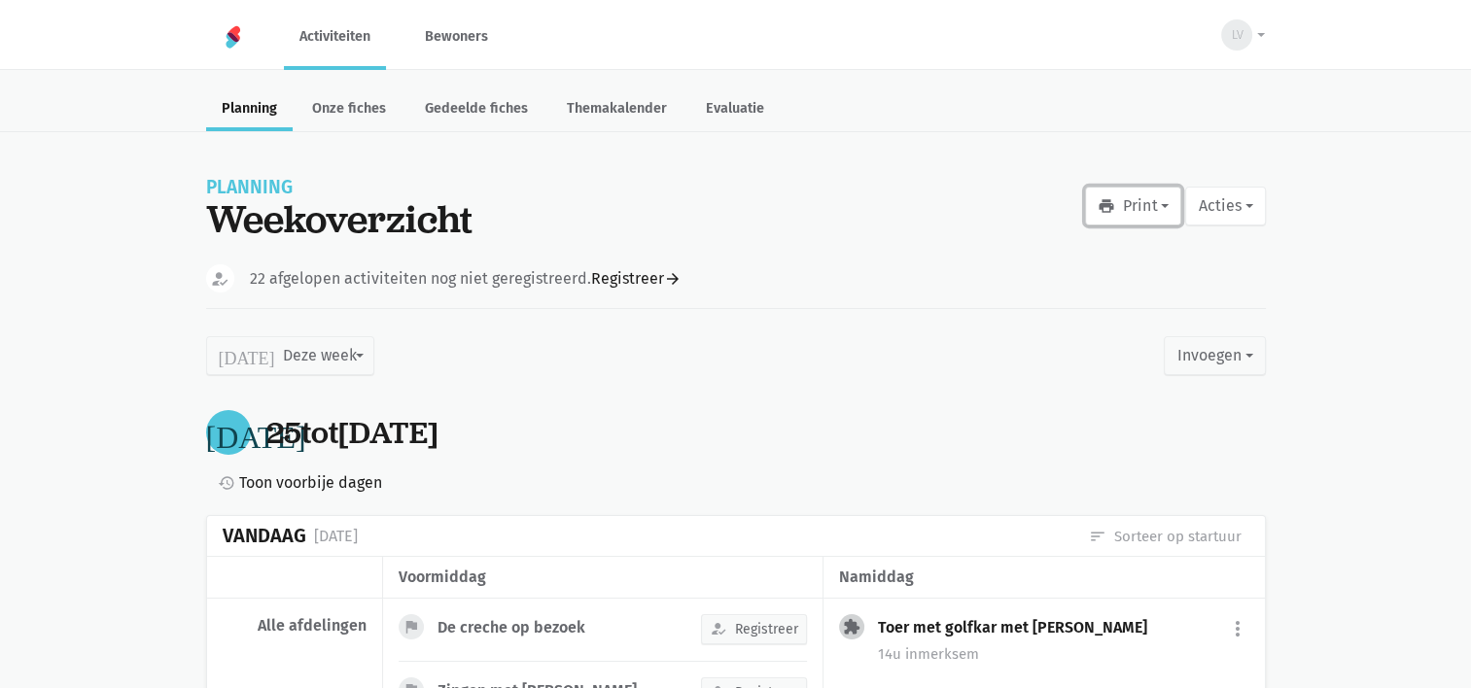
click at [1142, 211] on button "print Print" at bounding box center [1133, 206] width 96 height 39
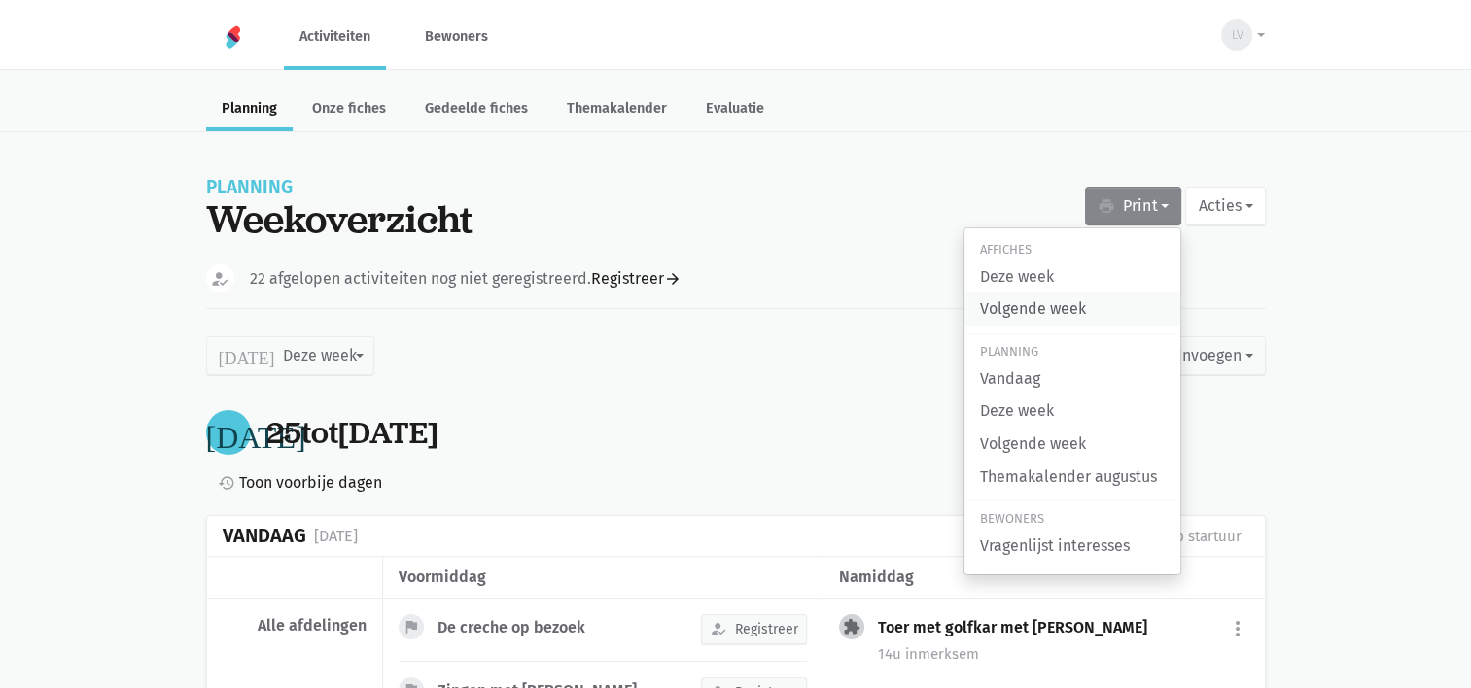
click at [1049, 320] on link "Volgende week" at bounding box center [1072, 309] width 216 height 33
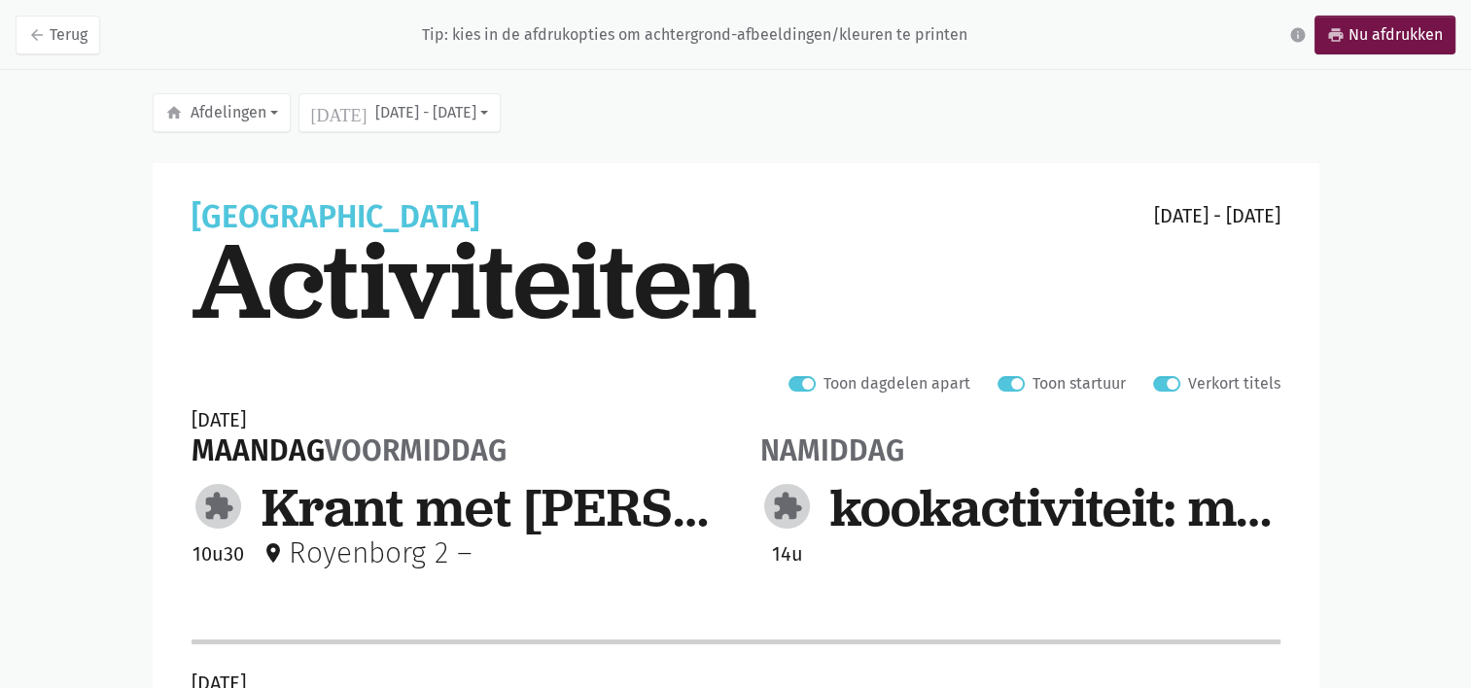
click at [1188, 385] on label "Verkort titels" at bounding box center [1234, 383] width 92 height 25
click at [1167, 385] on input "Verkort titels" at bounding box center [1161, 381] width 16 height 20
checkbox input "false"
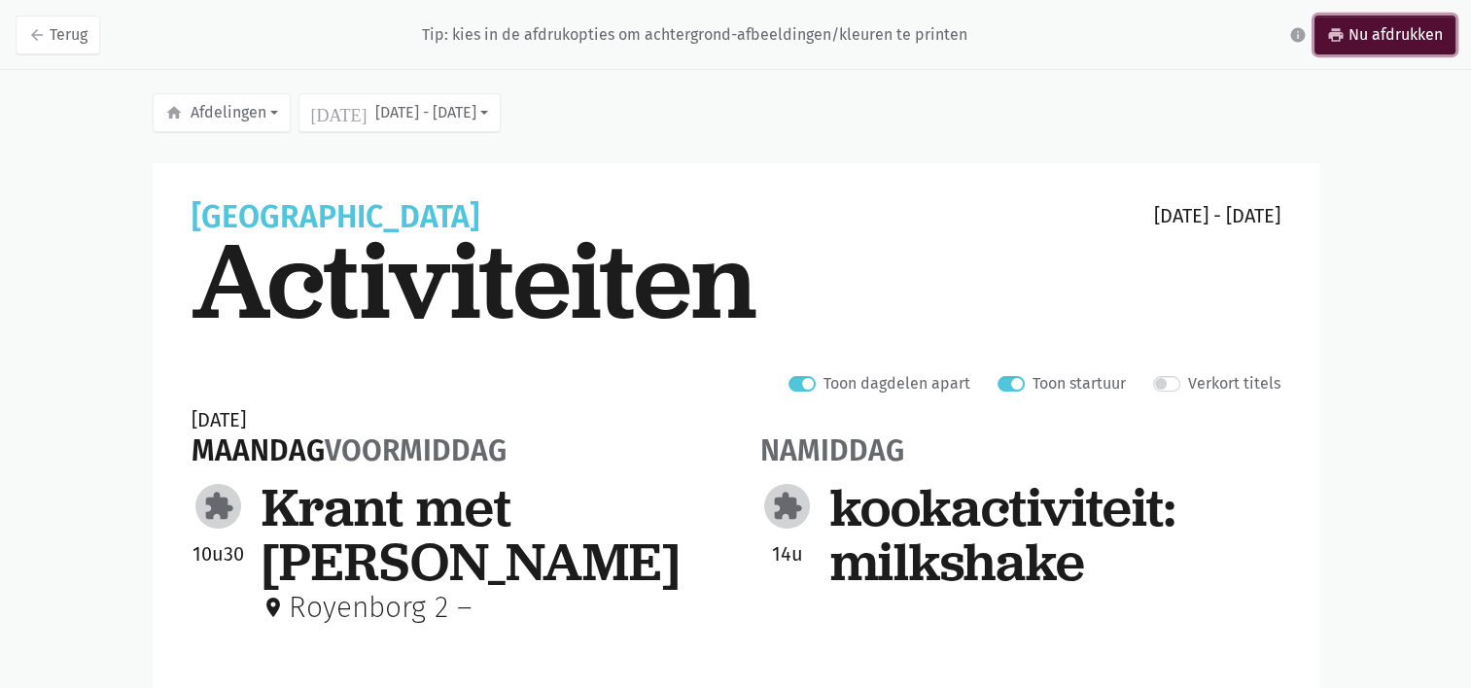
click at [1341, 36] on icon "print" at bounding box center [1335, 34] width 17 height 17
click at [1373, 33] on link "print Nu afdrukken" at bounding box center [1384, 35] width 141 height 39
click at [1369, 27] on link "print Nu afdrukken" at bounding box center [1384, 35] width 141 height 39
click at [1376, 24] on link "print Nu afdrukken" at bounding box center [1384, 35] width 141 height 39
click at [1373, 39] on link "print Nu afdrukken" at bounding box center [1384, 35] width 141 height 39
